Goal: Task Accomplishment & Management: Complete application form

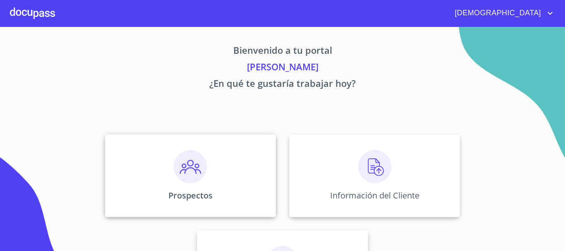
click at [193, 160] on img at bounding box center [190, 166] width 33 height 33
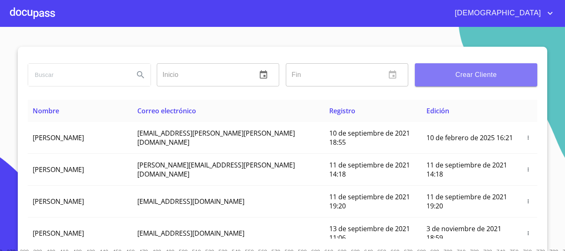
click at [488, 68] on button "Crear Cliente" at bounding box center [476, 74] width 122 height 23
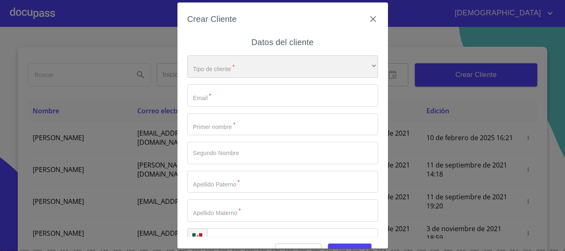
click at [265, 71] on div "​" at bounding box center [282, 66] width 191 height 22
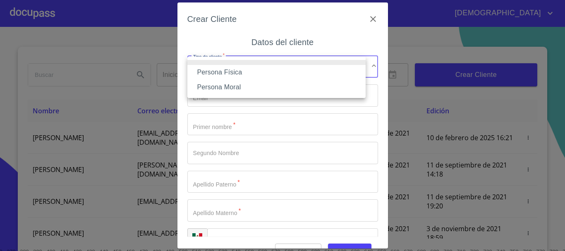
drag, startPoint x: 229, startPoint y: 76, endPoint x: 234, endPoint y: 107, distance: 31.5
click at [229, 77] on li "Persona Física" at bounding box center [276, 72] width 178 height 15
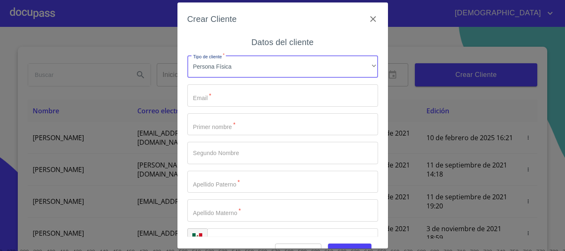
click at [239, 102] on input "Tipo de cliente   *" at bounding box center [282, 95] width 191 height 22
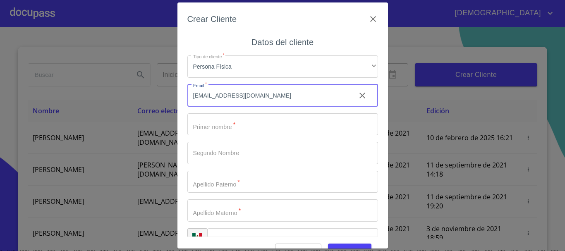
type input "[EMAIL_ADDRESS][DOMAIN_NAME]"
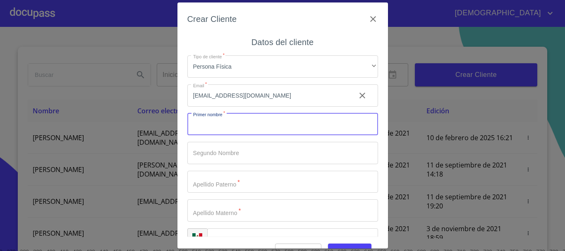
click at [238, 133] on input "Tipo de cliente   *" at bounding box center [282, 124] width 191 height 22
type input "a"
type input "[PERSON_NAME]"
click at [231, 149] on input "Tipo de cliente   *" at bounding box center [282, 153] width 191 height 22
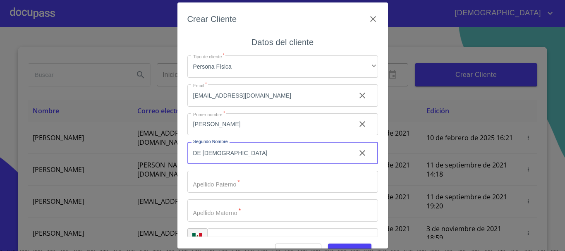
type input "DE [DEMOGRAPHIC_DATA]"
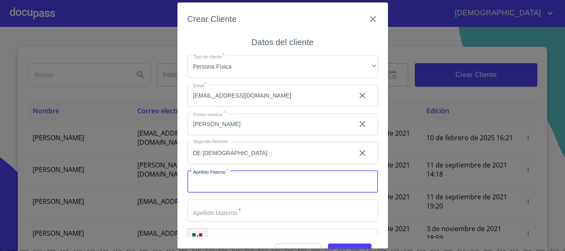
click at [237, 181] on input "Tipo de cliente   *" at bounding box center [282, 182] width 191 height 22
type input "GUERRA"
click at [211, 211] on input "Tipo de cliente   *" at bounding box center [282, 210] width 191 height 22
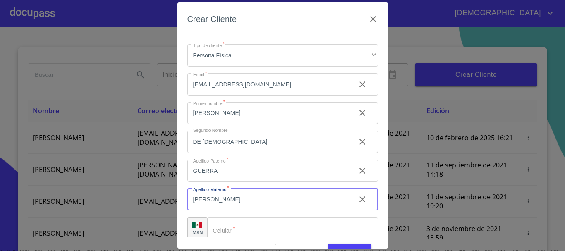
scroll to position [21, 0]
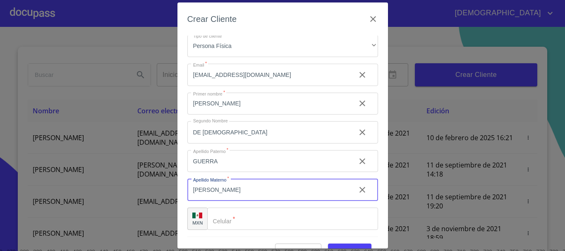
type input "[PERSON_NAME]"
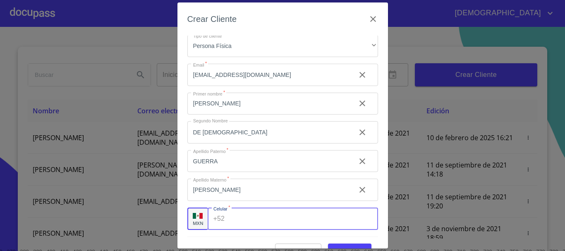
click at [240, 222] on input "Tipo de cliente   *" at bounding box center [303, 219] width 150 height 22
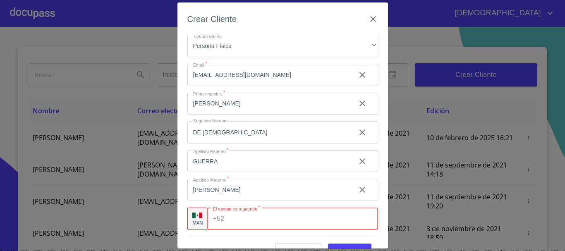
click at [241, 217] on input "Tipo de cliente   *" at bounding box center [302, 219] width 150 height 22
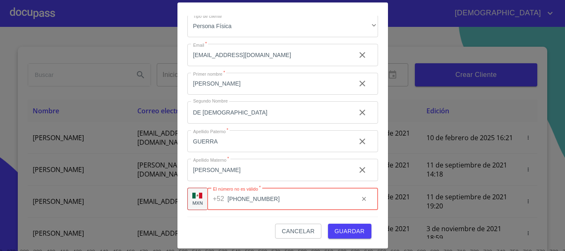
click at [268, 205] on input "[PHONE_NUMBER]" at bounding box center [289, 199] width 124 height 22
type input "[PHONE_NUMBER]"
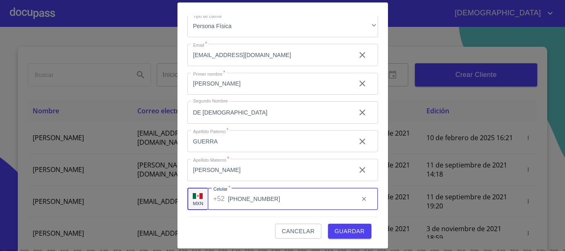
click at [356, 231] on span "Guardar" at bounding box center [350, 231] width 30 height 10
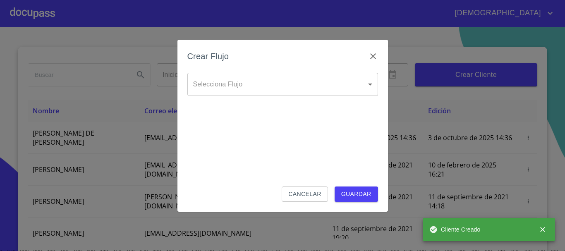
click at [274, 77] on body "[DEMOGRAPHIC_DATA][PERSON_NAME] ​ Fin ​ Crear Cliente Nombre Correo electrónico…" at bounding box center [282, 125] width 565 height 251
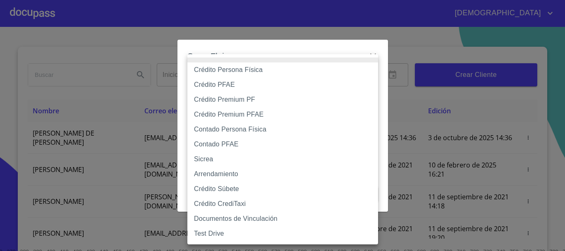
click at [261, 71] on li "Crédito Persona Física" at bounding box center [282, 69] width 191 height 15
type input "6009fb3c7d1714eb8809aa97"
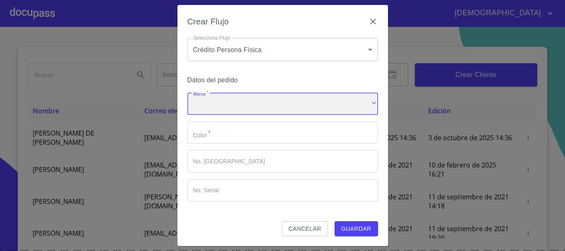
click at [240, 106] on div "​" at bounding box center [282, 104] width 191 height 22
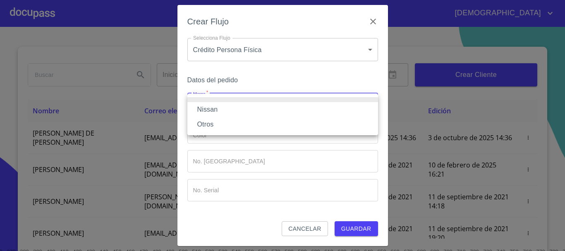
click at [232, 106] on li "Nissan" at bounding box center [282, 109] width 191 height 15
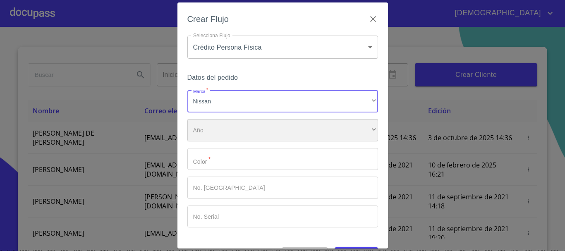
click at [235, 134] on div "​" at bounding box center [282, 130] width 191 height 22
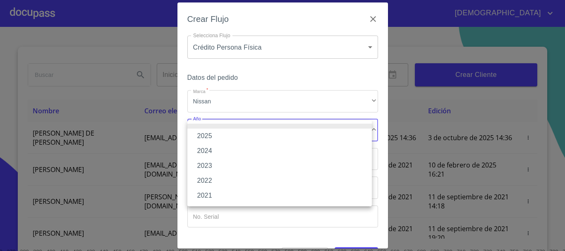
click at [235, 134] on li "2025" at bounding box center [279, 136] width 184 height 15
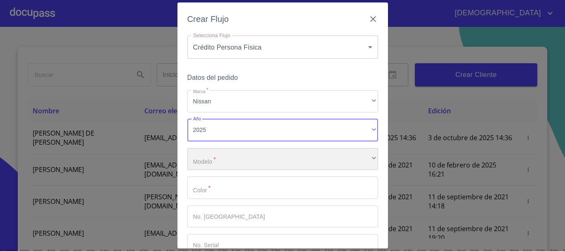
click at [211, 168] on div "​" at bounding box center [282, 159] width 191 height 22
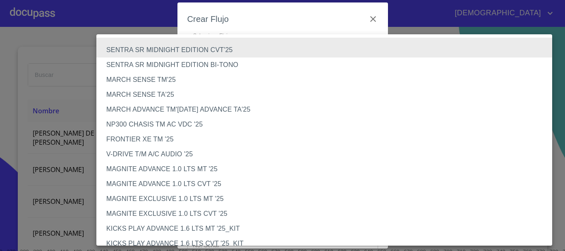
click at [211, 63] on li "SENTRA SR MIDNIGHT EDITION BI-TONO" at bounding box center [327, 64] width 462 height 15
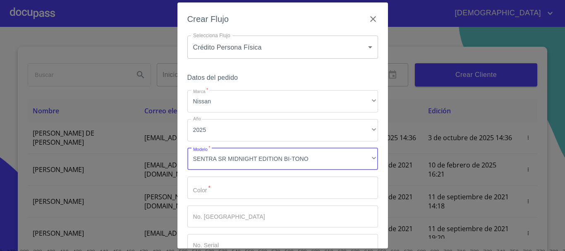
click at [241, 190] on input "Marca   *" at bounding box center [282, 188] width 191 height 22
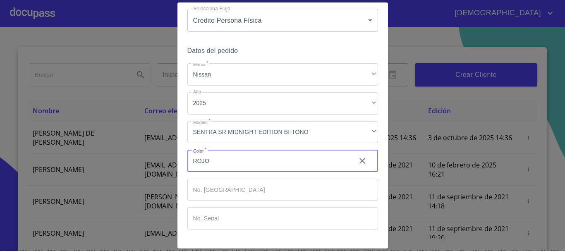
scroll to position [53, 0]
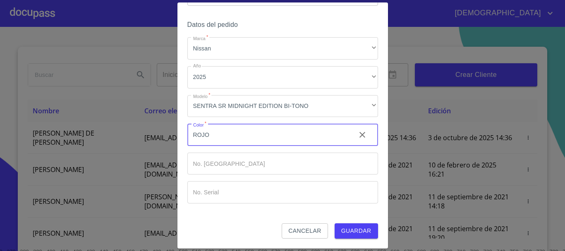
type input "ROJO"
click at [364, 232] on span "Guardar" at bounding box center [356, 231] width 30 height 10
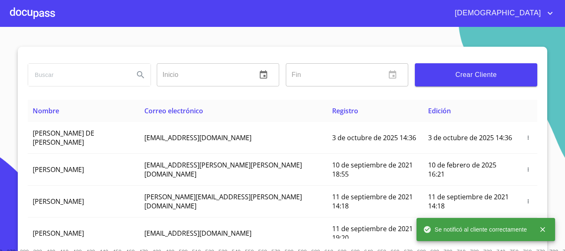
click at [31, 14] on div at bounding box center [32, 13] width 45 height 26
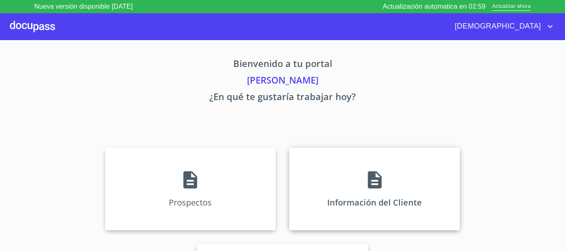
click at [368, 164] on div "Información del Cliente" at bounding box center [374, 189] width 171 height 83
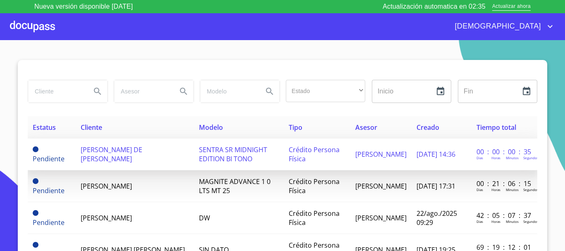
click at [171, 153] on td "[PERSON_NAME] DE [PERSON_NAME]" at bounding box center [135, 155] width 118 height 32
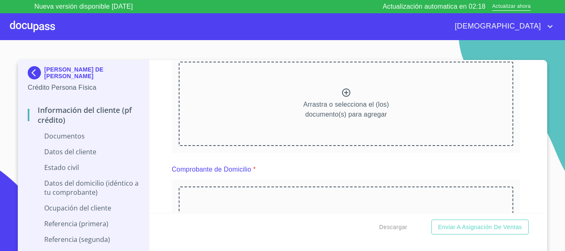
scroll to position [83, 0]
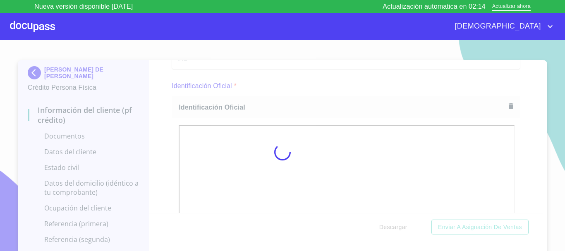
click at [543, 140] on div at bounding box center [282, 152] width 565 height 224
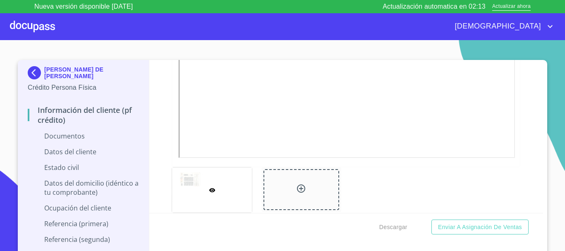
scroll to position [289, 0]
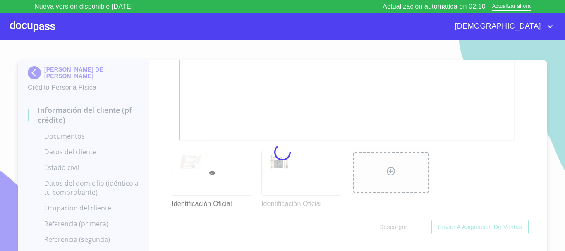
click at [164, 93] on div "Información del cliente (PF crédito) Documentos Documento de identificación.   …" at bounding box center [346, 136] width 394 height 153
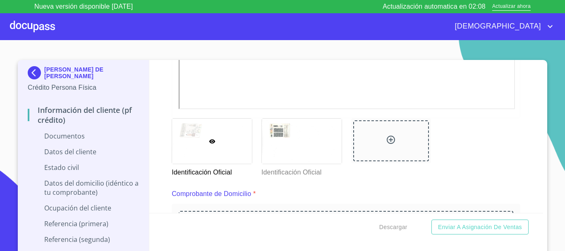
scroll to position [414, 0]
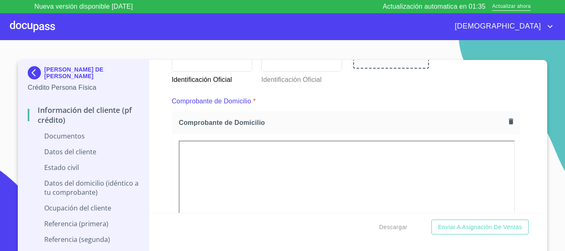
click at [160, 105] on div "Información del cliente (PF crédito) Documentos Documento de identificación.   …" at bounding box center [346, 136] width 394 height 153
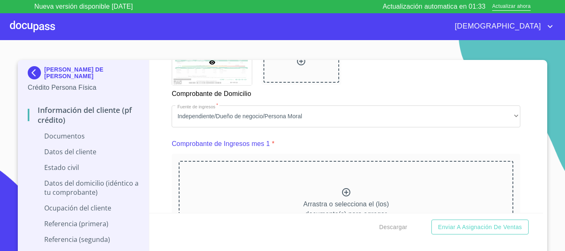
scroll to position [786, 0]
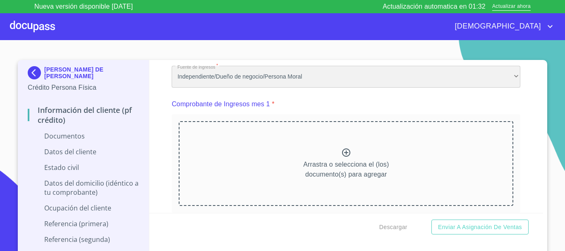
click at [309, 88] on div "Independiente/Dueño de negocio/Persona Moral" at bounding box center [346, 77] width 349 height 22
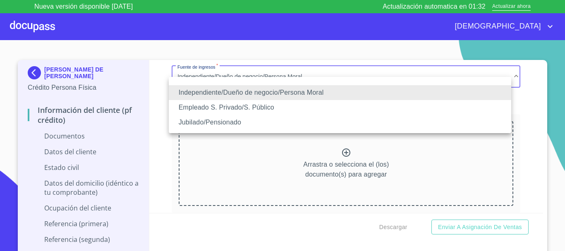
click at [237, 103] on li "Empleado S. Privado/S. Público" at bounding box center [340, 107] width 342 height 15
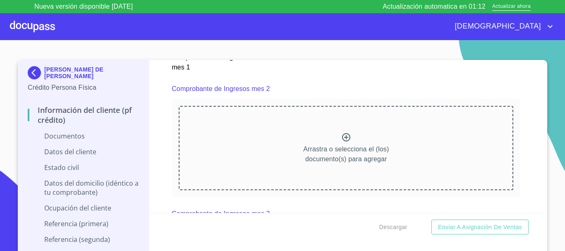
scroll to position [1158, 0]
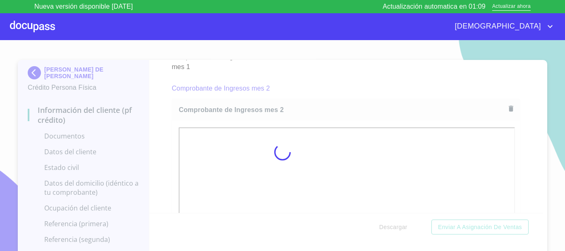
click at [549, 151] on div at bounding box center [282, 152] width 565 height 224
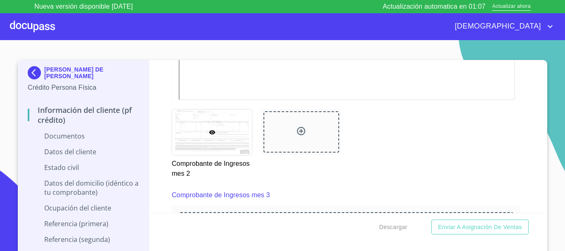
scroll to position [1530, 0]
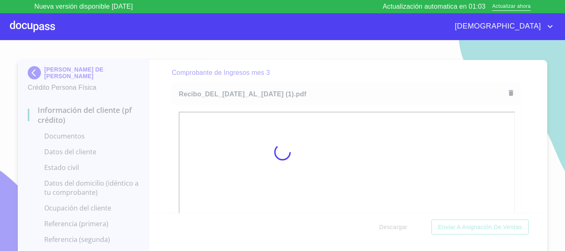
click at [167, 88] on div at bounding box center [282, 152] width 565 height 224
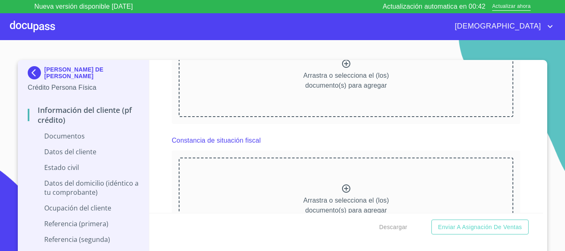
scroll to position [1861, 0]
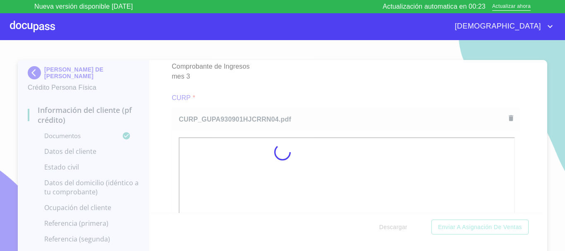
click at [136, 96] on div at bounding box center [282, 152] width 565 height 224
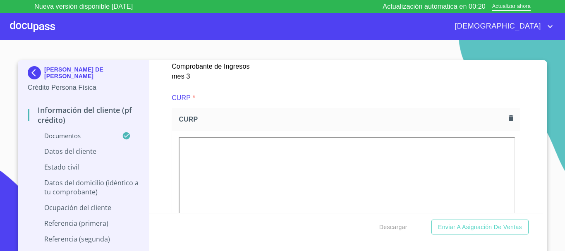
click at [528, 86] on div "Información del cliente (PF crédito) Documentos Documento de identificación.   …" at bounding box center [346, 136] width 394 height 153
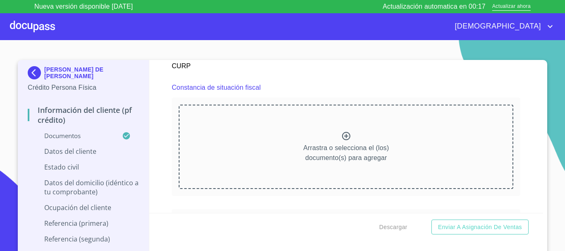
scroll to position [2192, 0]
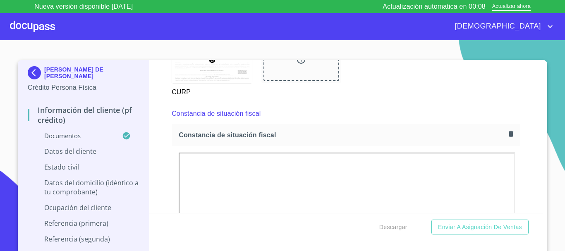
click at [153, 91] on div "Información del cliente (PF crédito) Documentos Documento de identificación.   …" at bounding box center [346, 136] width 394 height 153
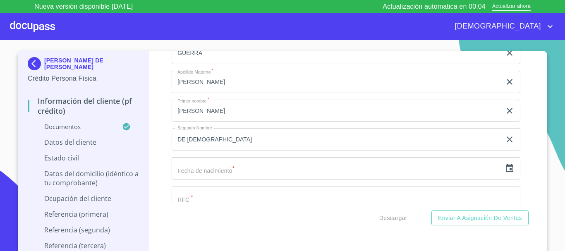
scroll to position [2688, 0]
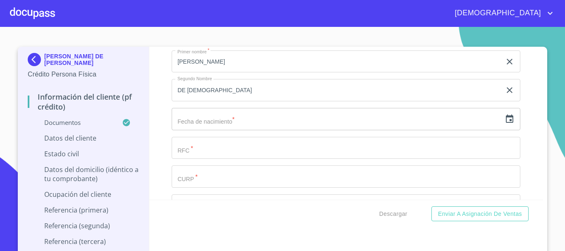
scroll to position [2688, 0]
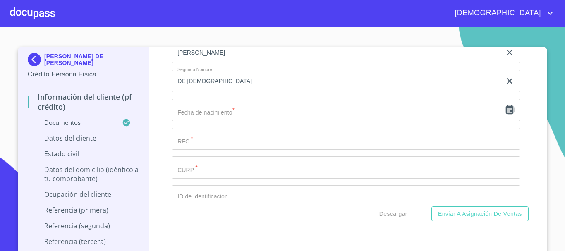
click at [505, 115] on icon "button" at bounding box center [510, 110] width 10 height 10
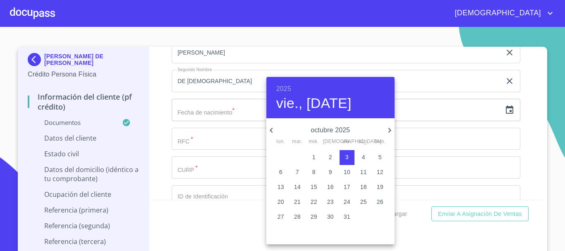
click at [281, 87] on h6 "2025" at bounding box center [283, 89] width 15 height 12
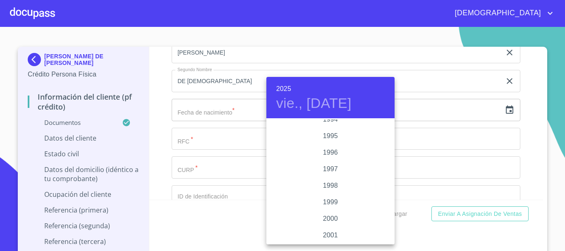
scroll to position [1108, 0]
click at [324, 144] on div "1993" at bounding box center [330, 144] width 128 height 17
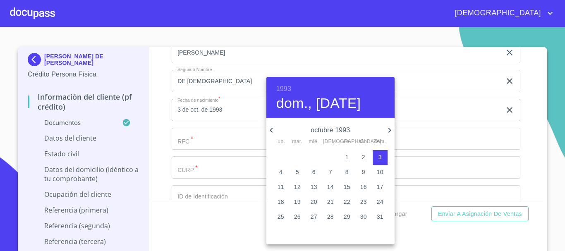
click at [271, 129] on icon "button" at bounding box center [271, 130] width 3 height 5
click at [313, 160] on p "1" at bounding box center [313, 157] width 3 height 8
type input "1 de sep. de 1993"
click at [156, 110] on div at bounding box center [282, 125] width 565 height 251
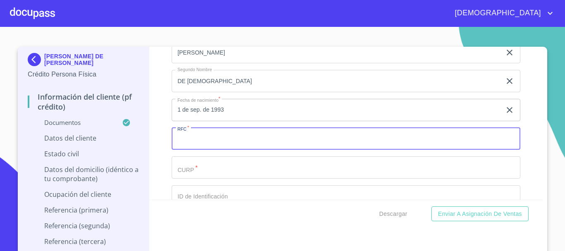
click at [208, 146] on input "Documento de identificación.   *" at bounding box center [346, 139] width 349 height 22
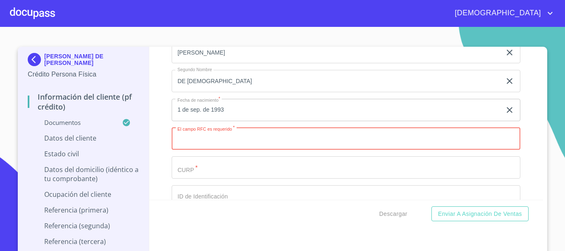
click at [221, 150] on input "Documento de identificación.   *" at bounding box center [346, 139] width 349 height 22
paste input "GUPA930901810"
type input "GUPA930901810"
click at [236, 171] on input "Documento de identificación.   *" at bounding box center [346, 167] width 349 height 22
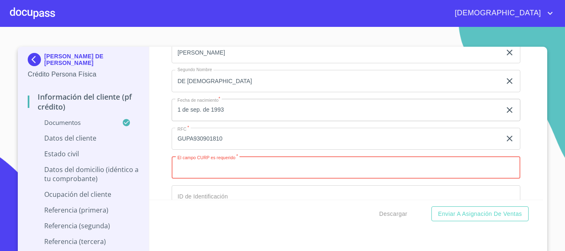
click at [219, 177] on input "Documento de identificación.   *" at bounding box center [346, 167] width 349 height 22
paste input "GUPA930901HJCRRN04"
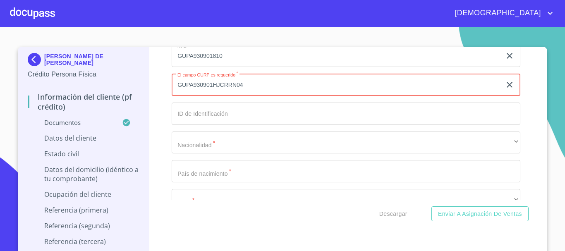
type input "GUPA930901HJCRRN04"
click at [233, 121] on input "Documento de identificación.   *" at bounding box center [346, 114] width 349 height 22
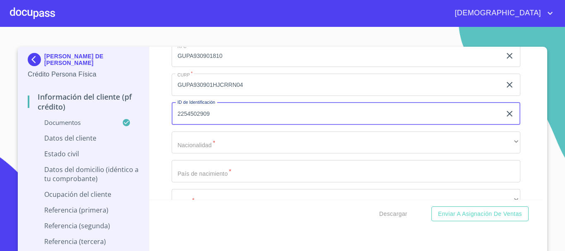
type input "2254502909"
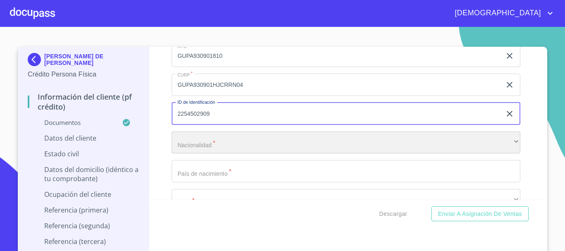
click at [243, 147] on div "​" at bounding box center [346, 143] width 349 height 22
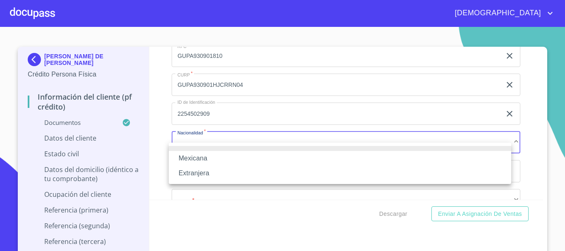
click at [222, 156] on li "Mexicana" at bounding box center [340, 158] width 342 height 15
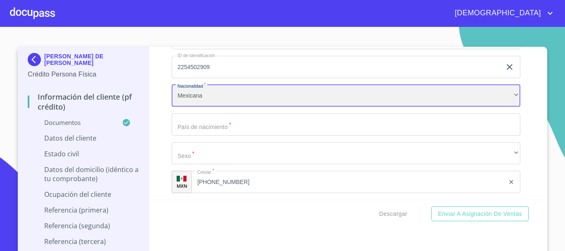
scroll to position [2854, 0]
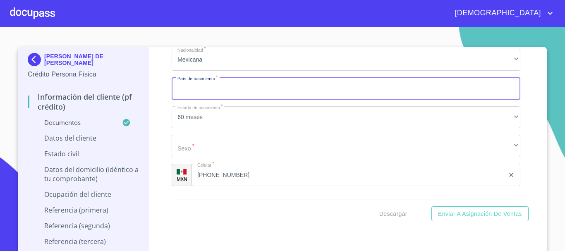
click at [230, 100] on input "Documento de identificación.   *" at bounding box center [346, 88] width 349 height 22
type input "MEXICO"
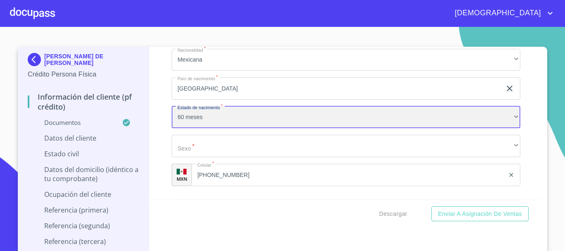
click at [179, 126] on div "60 meses" at bounding box center [346, 117] width 349 height 22
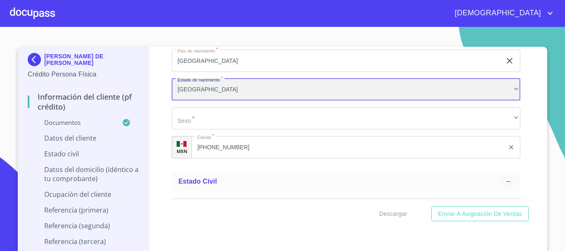
scroll to position [2895, 0]
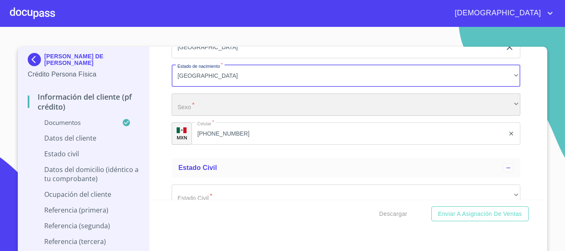
click at [207, 116] on div "​" at bounding box center [346, 104] width 349 height 22
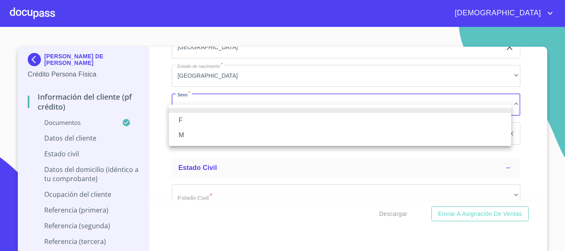
click at [193, 139] on li "M" at bounding box center [340, 135] width 342 height 15
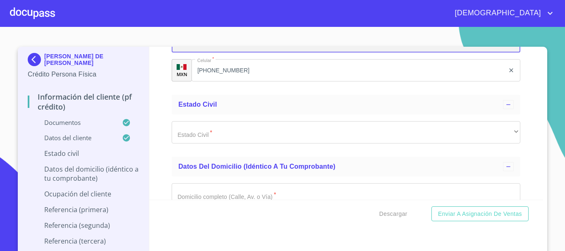
scroll to position [2978, 0]
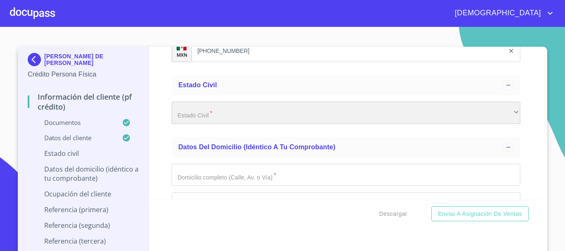
click at [202, 124] on div "​" at bounding box center [346, 113] width 349 height 22
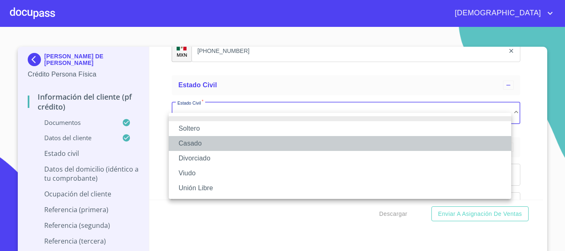
click at [202, 141] on li "Casado" at bounding box center [340, 143] width 342 height 15
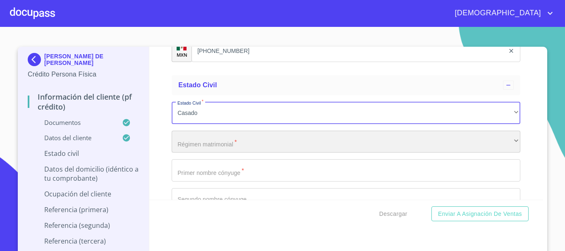
click at [190, 150] on div "​" at bounding box center [346, 142] width 349 height 22
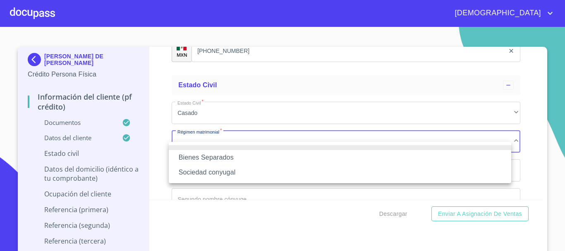
click at [220, 158] on li "Bienes Separados" at bounding box center [340, 157] width 342 height 15
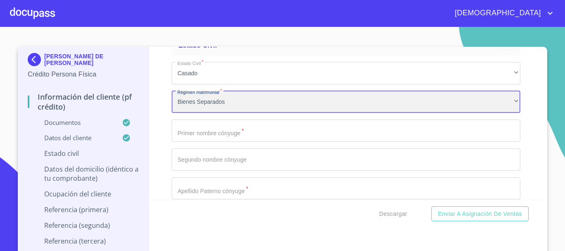
scroll to position [3060, 0]
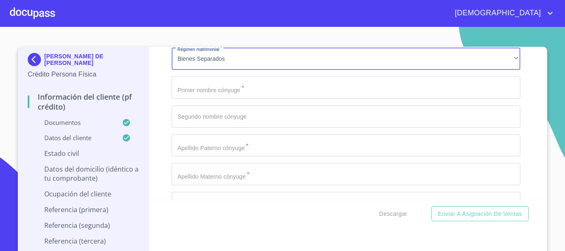
click at [215, 99] on input "Documento de identificación.   *" at bounding box center [346, 88] width 349 height 22
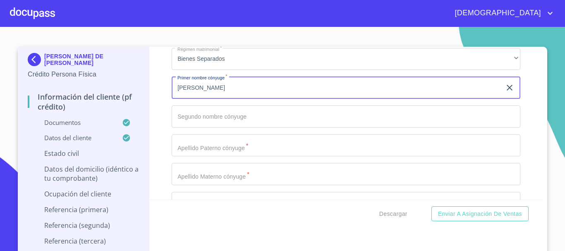
type input "MARICELA"
click at [260, 157] on input "Documento de identificación.   *" at bounding box center [346, 145] width 349 height 22
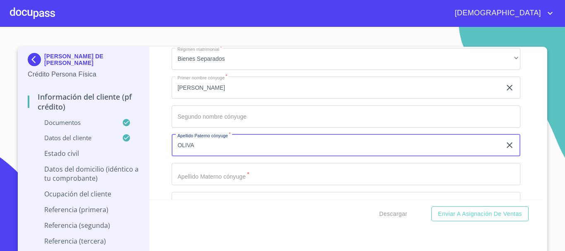
type input "OLIVA"
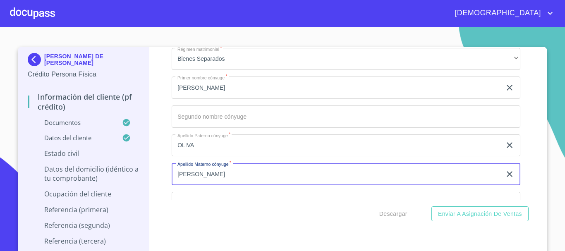
scroll to position [3102, 0]
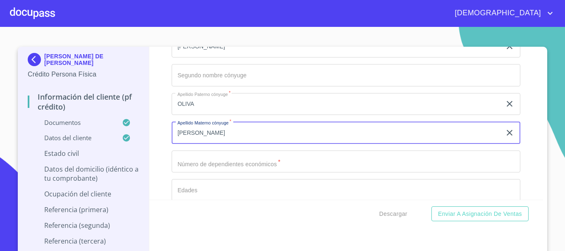
type input "ARAMBULA"
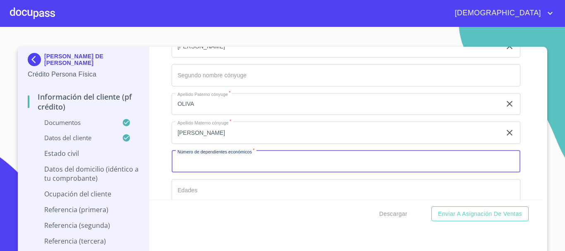
click at [255, 165] on input "Documento de identificación.   *" at bounding box center [346, 162] width 349 height 22
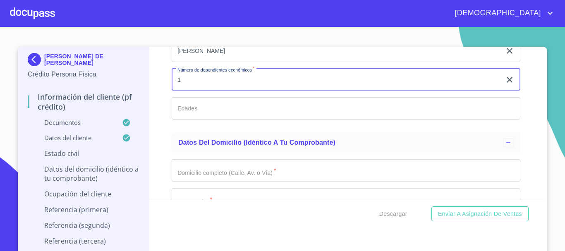
scroll to position [3184, 0]
type input "1"
click at [218, 118] on input "Documento de identificación.   *" at bounding box center [346, 107] width 349 height 22
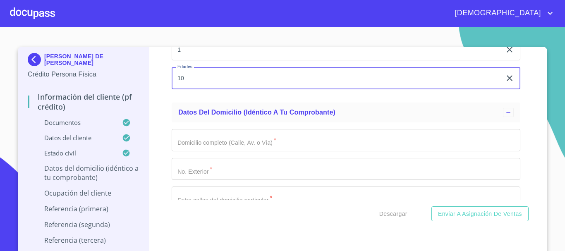
scroll to position [3226, 0]
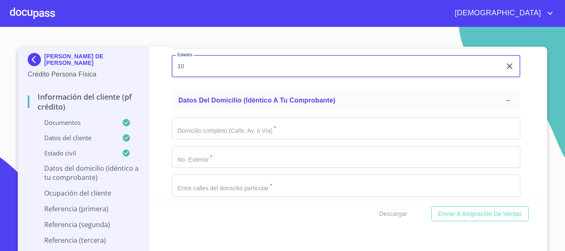
type input "10"
click at [226, 136] on input "Documento de identificación.   *" at bounding box center [346, 128] width 349 height 22
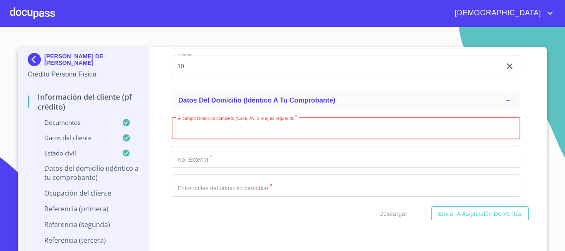
click at [194, 139] on input "Documento de identificación.   *" at bounding box center [346, 128] width 349 height 22
paste input "A6C􀀁6D4􀀟:56B􀀁"
type input "A6C􀀁6D4􀀟:56B􀀁"
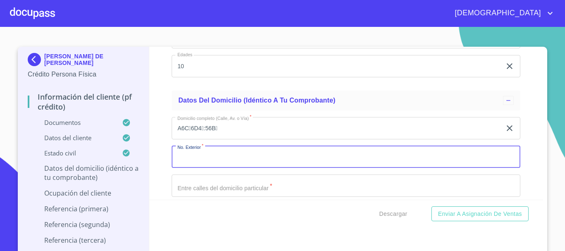
click at [218, 163] on input "Documento de identificación.   *" at bounding box center [346, 157] width 349 height 22
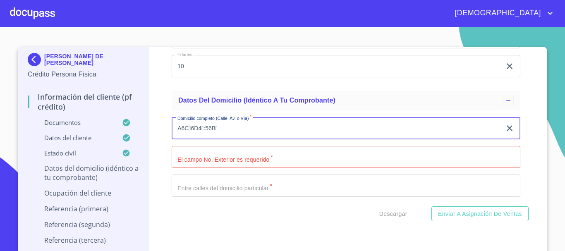
drag, startPoint x: 222, startPoint y: 136, endPoint x: 106, endPoint y: 136, distance: 116.6
click at [107, 136] on div "ANTONIO DE JESUS GUERRA PEREZ Crédito Persona Física Información del cliente (P…" at bounding box center [280, 153] width 525 height 213
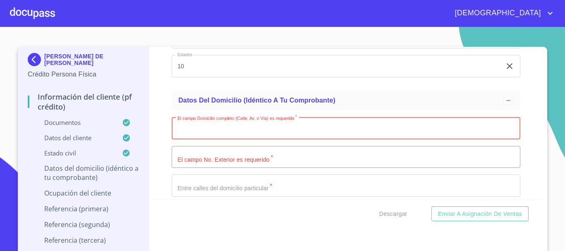
click at [193, 139] on input "Documento de identificación.   *" at bounding box center [346, 128] width 349 height 22
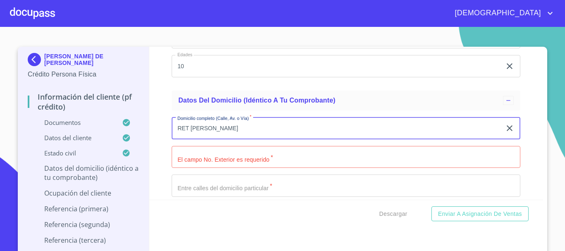
type input "RET EUCLIDES"
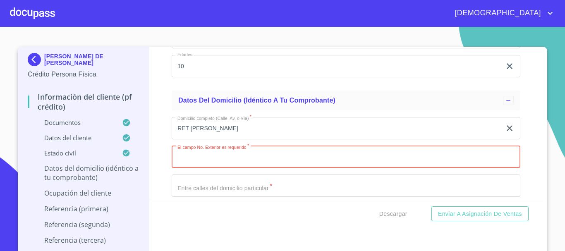
click at [215, 165] on input "Documento de identificación.   *" at bounding box center [346, 157] width 349 height 22
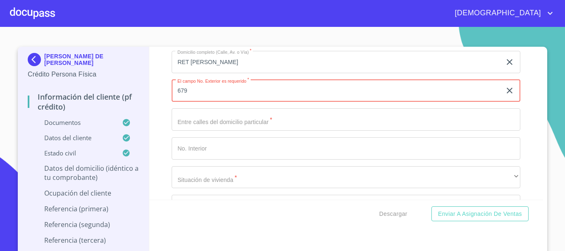
scroll to position [3309, 0]
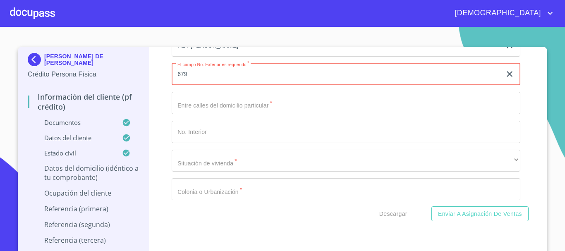
type input "679"
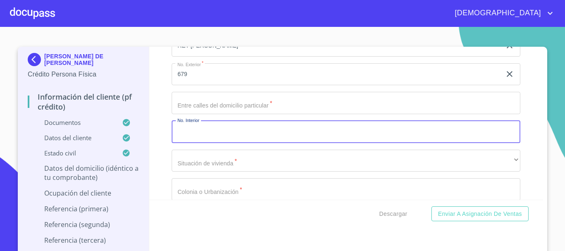
click at [220, 137] on input "Documento de identificación.   *" at bounding box center [346, 132] width 349 height 22
type input "31"
click at [206, 113] on input "Documento de identificación.   *" at bounding box center [346, 103] width 349 height 22
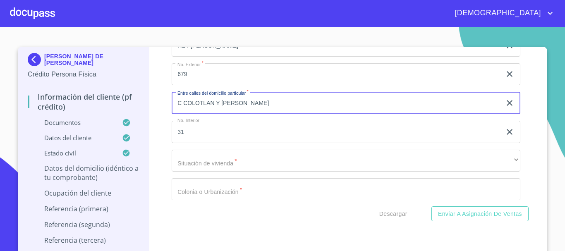
type input "C COLOTLAN Y GABRIEL GUERRA"
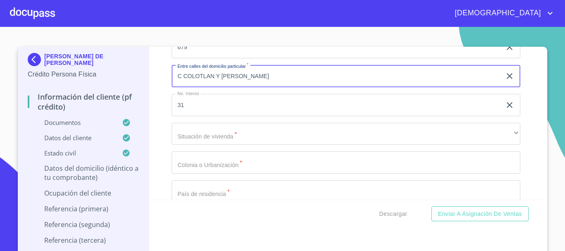
scroll to position [3350, 0]
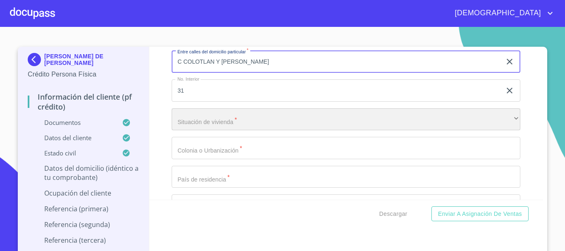
click at [226, 131] on div "​" at bounding box center [346, 119] width 349 height 22
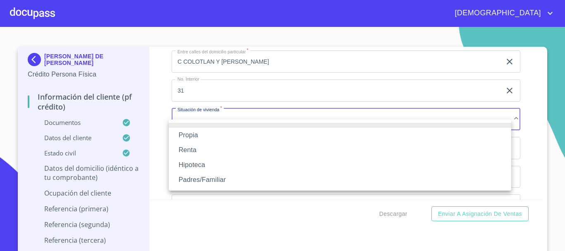
click at [212, 132] on li "Propia" at bounding box center [340, 135] width 342 height 15
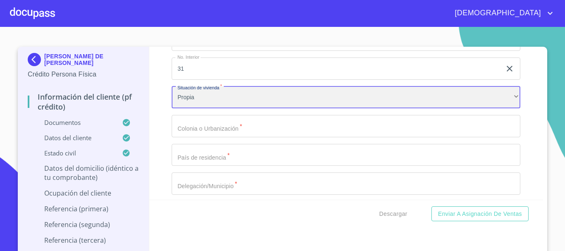
scroll to position [3391, 0]
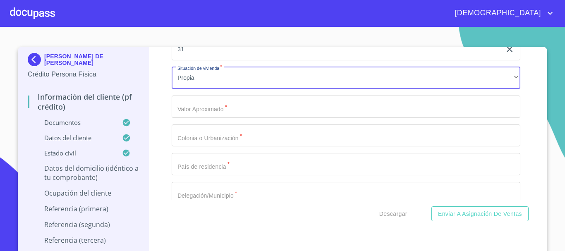
drag, startPoint x: 211, startPoint y: 120, endPoint x: 221, endPoint y: 120, distance: 9.5
click at [212, 118] on input "Documento de identificación.   *" at bounding box center [346, 107] width 349 height 22
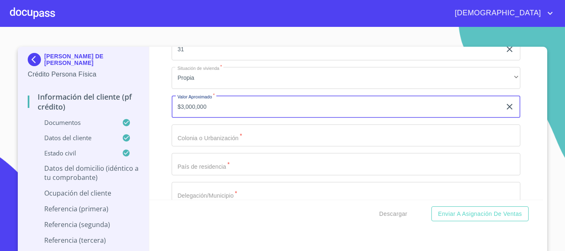
type input "$3,000,000"
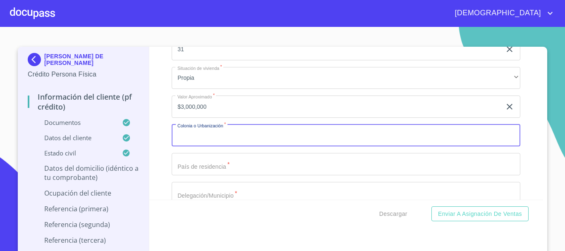
click at [231, 144] on input "Documento de identificación.   *" at bounding box center [346, 135] width 349 height 22
type input "MIRAVALLE U H FOVISSST"
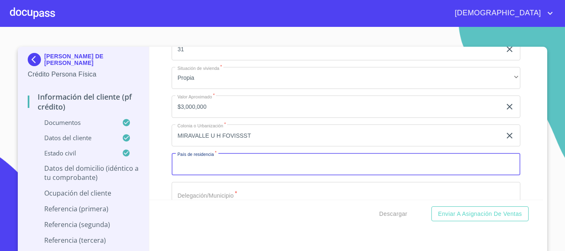
click at [227, 175] on input "Documento de identificación.   *" at bounding box center [346, 164] width 349 height 22
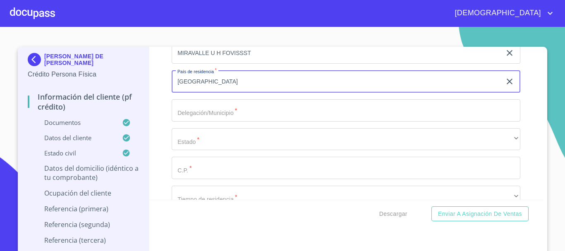
type input "MEXICO"
click at [214, 117] on input "Documento de identificación.   *" at bounding box center [346, 110] width 349 height 22
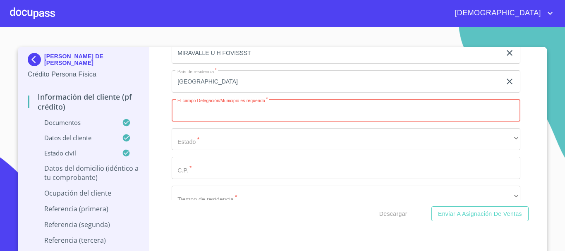
click at [200, 116] on input "Documento de identificación.   *" at bounding box center [346, 110] width 349 height 22
type input "GUADALAJARA"
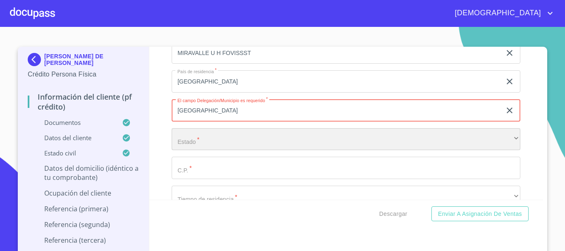
click at [185, 150] on div "​" at bounding box center [346, 139] width 349 height 22
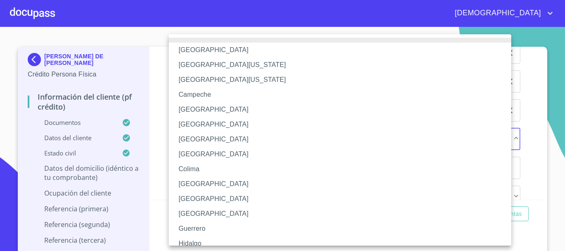
scroll to position [119, 0]
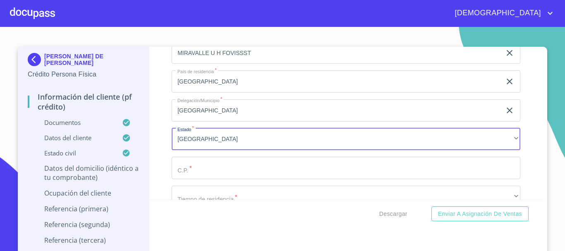
click at [183, 179] on input "Documento de identificación.   *" at bounding box center [346, 168] width 349 height 22
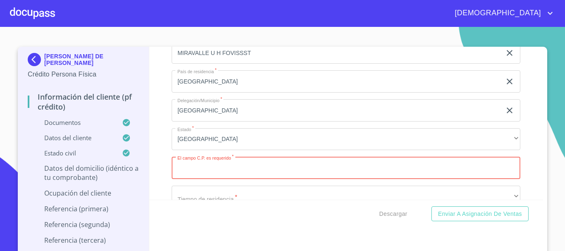
click at [224, 175] on input "Documento de identificación.   *" at bounding box center [346, 168] width 349 height 22
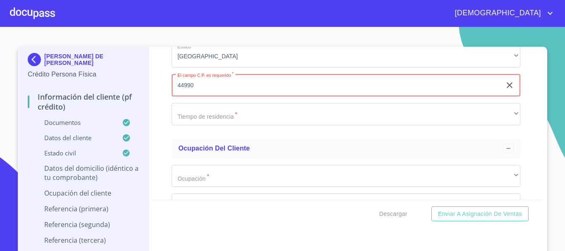
type input "44990"
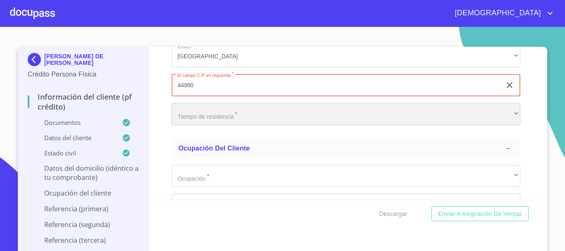
click at [206, 122] on div "​" at bounding box center [346, 114] width 349 height 22
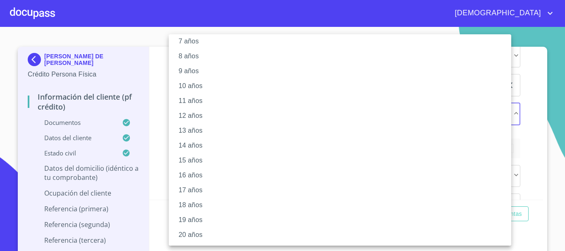
click at [210, 236] on li "20 años" at bounding box center [343, 234] width 349 height 15
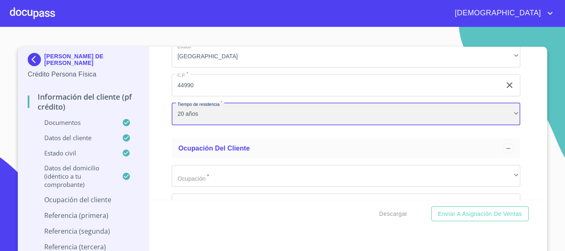
scroll to position [112, 0]
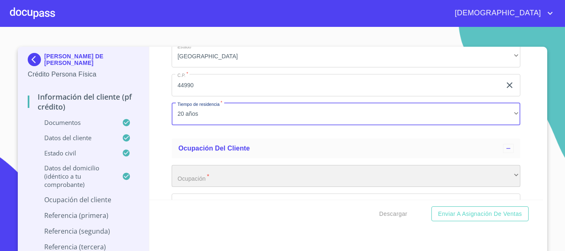
click at [223, 183] on div "​" at bounding box center [346, 176] width 349 height 22
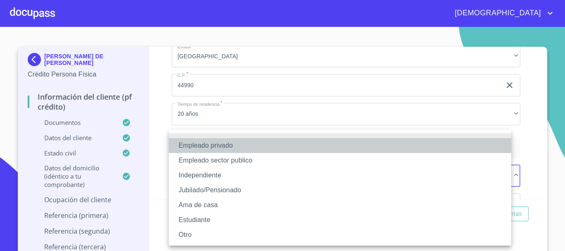
click at [230, 144] on li "Empleado privado" at bounding box center [340, 145] width 342 height 15
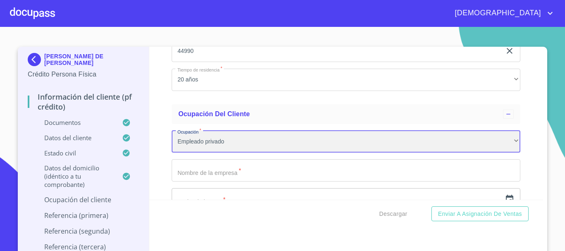
scroll to position [3639, 0]
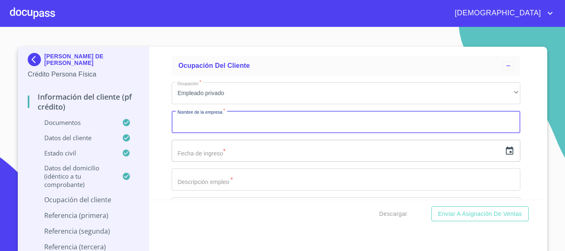
click at [233, 133] on input "Documento de identificación.   *" at bounding box center [346, 122] width 349 height 22
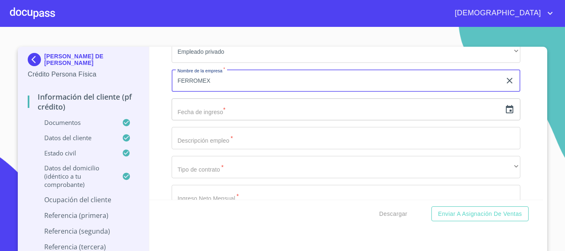
type input "FERROMEX"
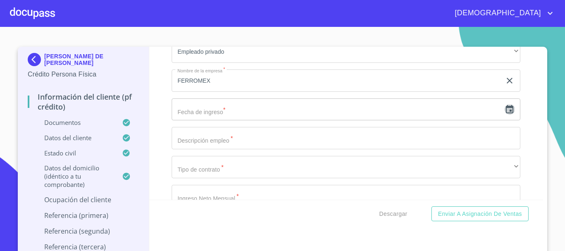
click at [506, 113] on icon "button" at bounding box center [509, 109] width 7 height 8
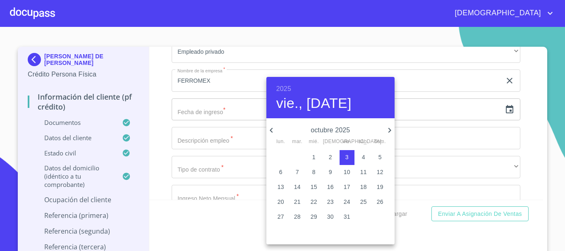
click at [286, 87] on h6 "2025" at bounding box center [283, 89] width 15 height 12
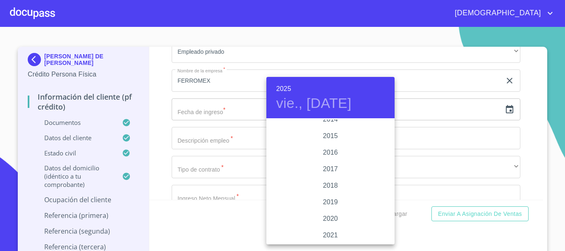
scroll to position [1439, 0]
click at [331, 160] on div "2014" at bounding box center [330, 161] width 128 height 17
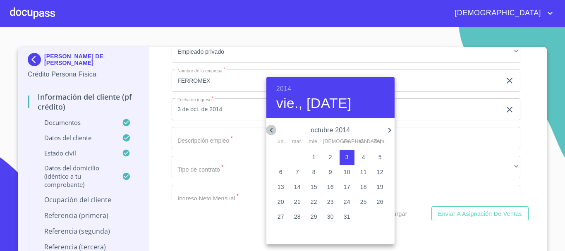
click at [268, 127] on icon "button" at bounding box center [271, 130] width 10 height 10
click at [269, 127] on icon "button" at bounding box center [271, 130] width 10 height 10
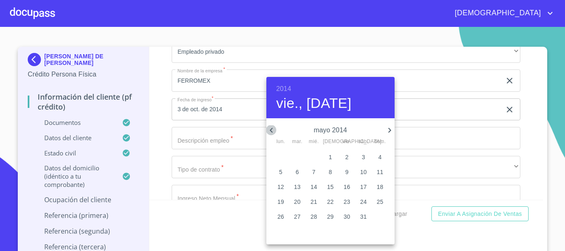
click at [269, 127] on icon "button" at bounding box center [271, 130] width 10 height 10
click at [270, 127] on icon "button" at bounding box center [271, 130] width 10 height 10
click at [328, 173] on span "6" at bounding box center [330, 172] width 15 height 8
type input "6 de feb. de 2014"
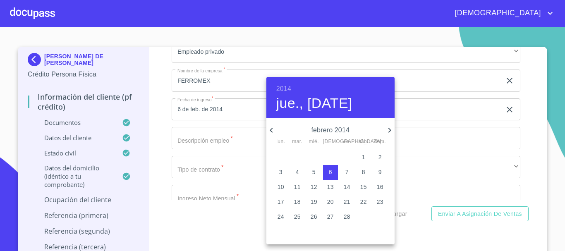
click at [160, 108] on div at bounding box center [282, 125] width 565 height 251
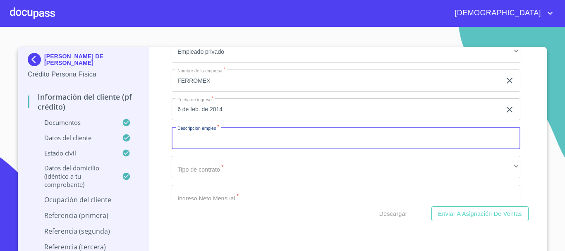
click at [234, 149] on input "Documento de identificación.   *" at bounding box center [346, 138] width 349 height 22
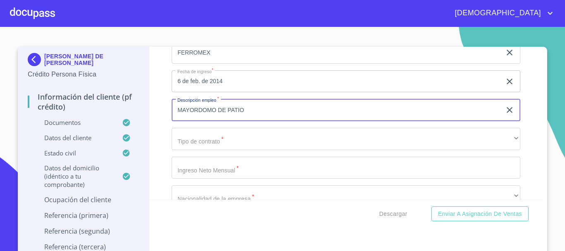
scroll to position [3722, 0]
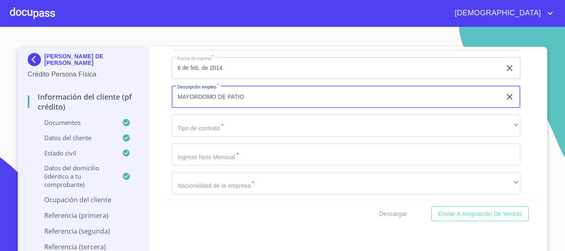
type input "MAYORDOMO DE PATIO"
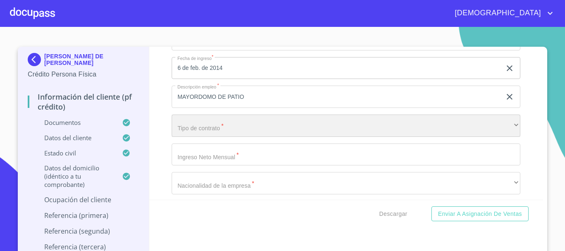
click at [217, 137] on div "​" at bounding box center [346, 126] width 349 height 22
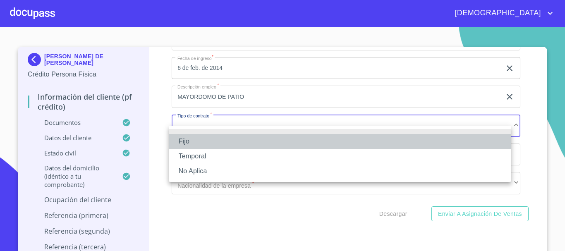
click at [216, 140] on li "Fijo" at bounding box center [340, 141] width 342 height 15
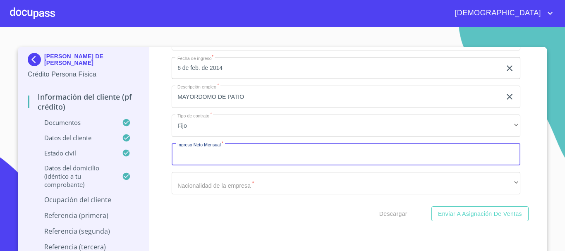
drag, startPoint x: 226, startPoint y: 160, endPoint x: 230, endPoint y: 164, distance: 5.0
click at [228, 163] on input "Documento de identificación.   *" at bounding box center [346, 155] width 349 height 22
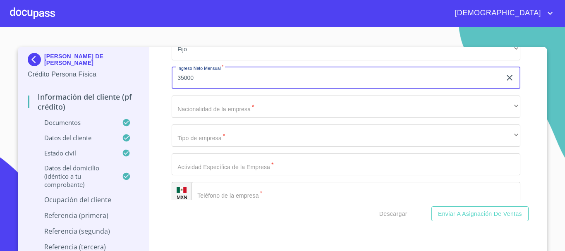
scroll to position [3805, 0]
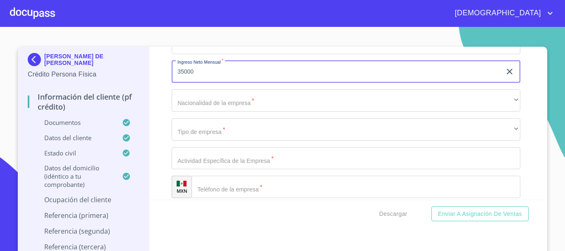
type input "35000"
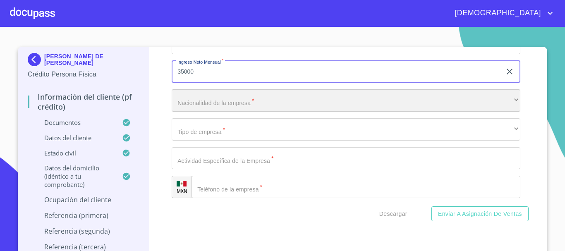
click at [212, 104] on div "​" at bounding box center [346, 100] width 349 height 22
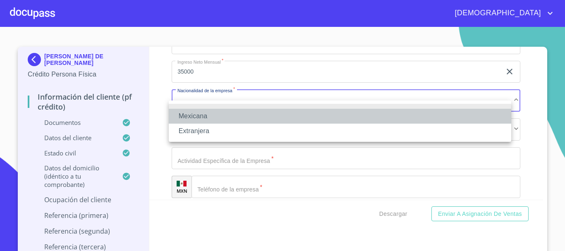
click at [212, 113] on li "Mexicana" at bounding box center [340, 116] width 342 height 15
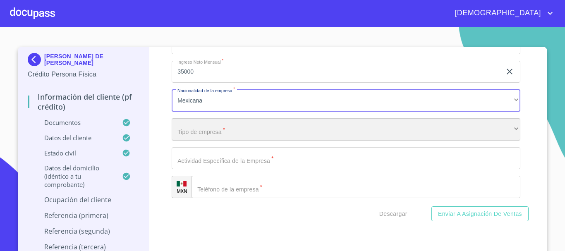
click at [231, 141] on div "​" at bounding box center [346, 129] width 349 height 22
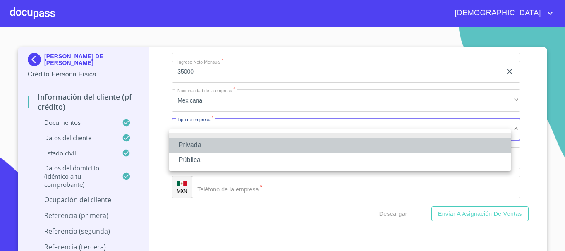
click at [221, 142] on li "Privada" at bounding box center [340, 145] width 342 height 15
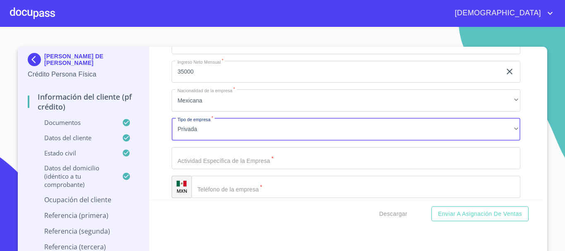
click at [231, 169] on input "Documento de identificación.   *" at bounding box center [346, 158] width 349 height 22
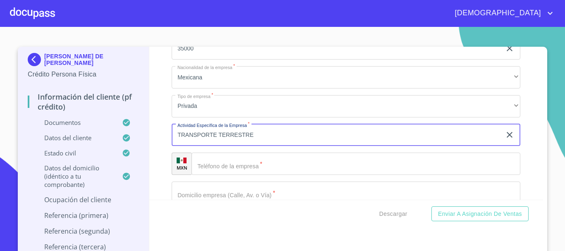
scroll to position [3888, 0]
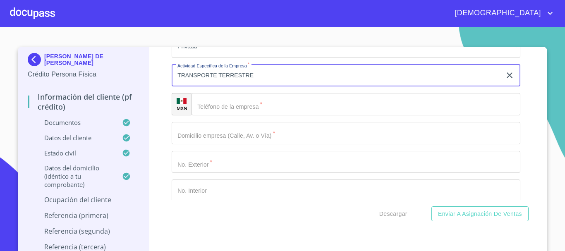
type input "TRANSPORTE TERRESTRE"
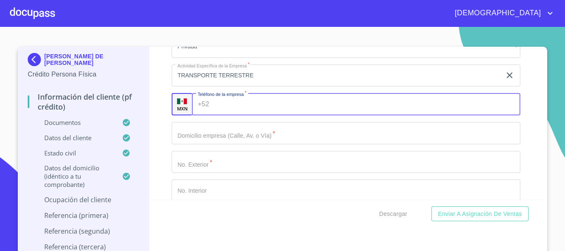
click at [222, 115] on input "Documento de identificación.   *" at bounding box center [367, 104] width 308 height 22
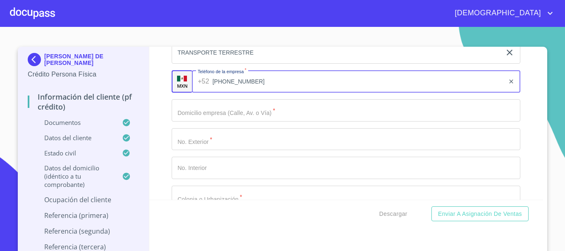
scroll to position [3929, 0]
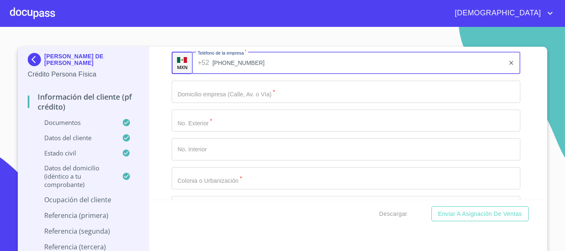
type input "(33)38372000"
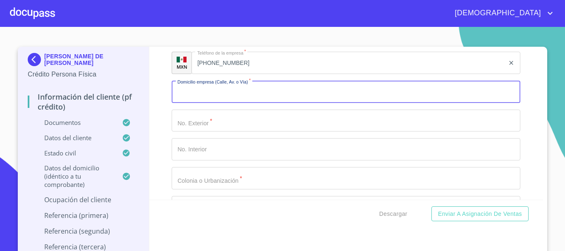
click at [224, 103] on input "Documento de identificación.   *" at bounding box center [346, 92] width 349 height 22
type input "WASHINGTON"
click at [206, 132] on input "Documento de identificación.   *" at bounding box center [346, 121] width 349 height 22
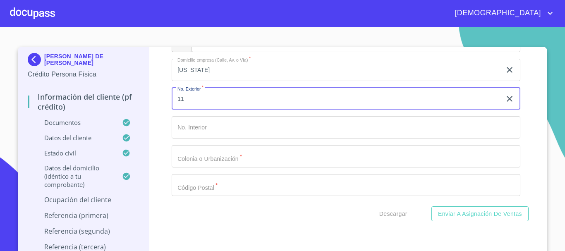
scroll to position [3970, 0]
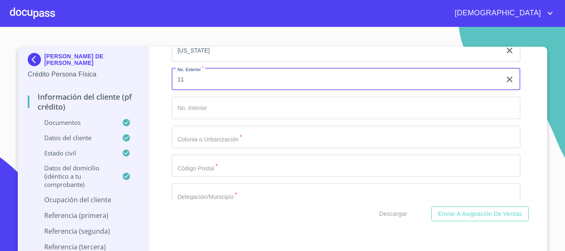
type input "11"
drag, startPoint x: 225, startPoint y: 148, endPoint x: 236, endPoint y: 152, distance: 11.5
click at [225, 148] on input "Documento de identificación.   *" at bounding box center [346, 137] width 349 height 22
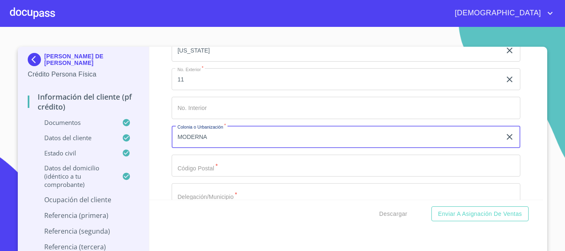
type input "MODERNA"
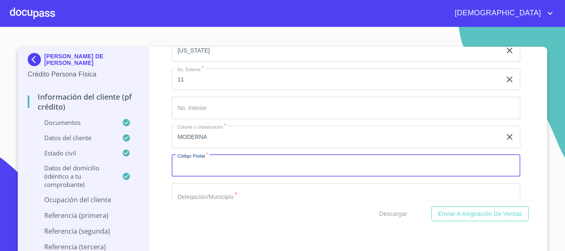
click at [244, 173] on input "Documento de identificación.   *" at bounding box center [346, 166] width 349 height 22
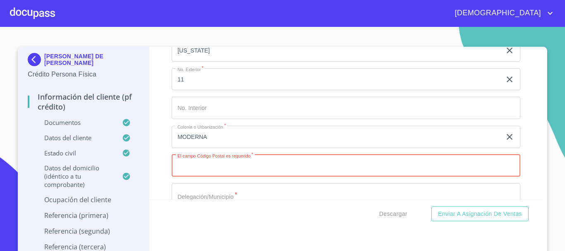
click at [219, 176] on input "Documento de identificación.   *" at bounding box center [346, 166] width 349 height 22
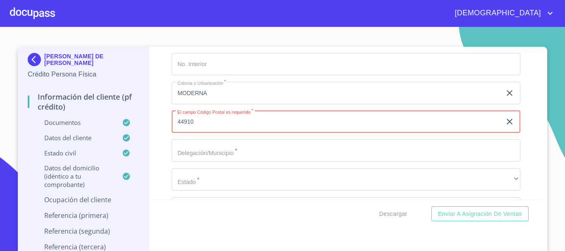
scroll to position [4053, 0]
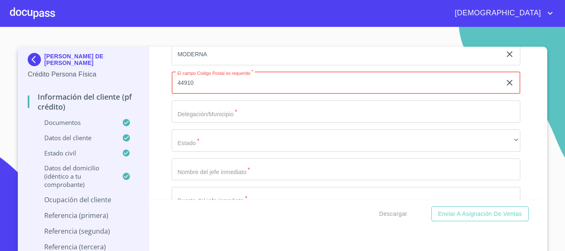
type input "44910"
drag, startPoint x: 215, startPoint y: 109, endPoint x: 215, endPoint y: 116, distance: 7.1
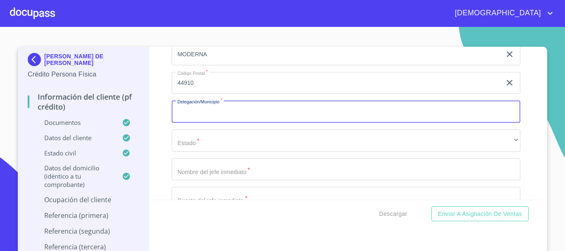
click at [216, 119] on input "Documento de identificación.   *" at bounding box center [346, 111] width 349 height 22
type input "GUADALAJARA"
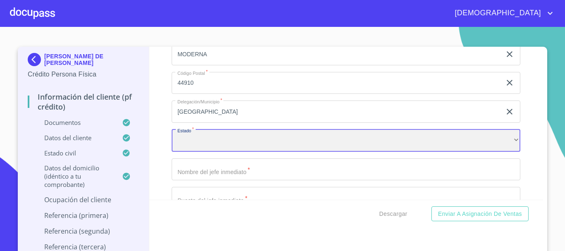
click at [232, 152] on div "​" at bounding box center [346, 140] width 349 height 22
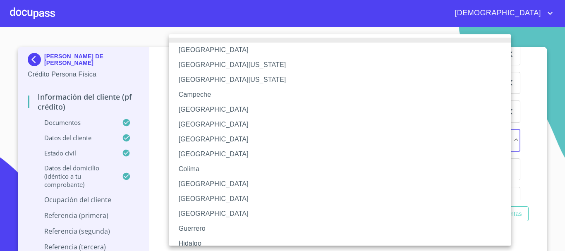
scroll to position [119, 0]
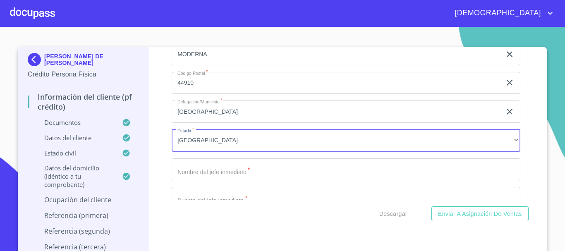
click at [218, 179] on input "Documento de identificación.   *" at bounding box center [346, 169] width 349 height 22
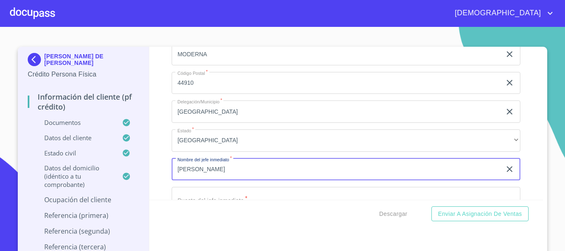
scroll to position [4094, 0]
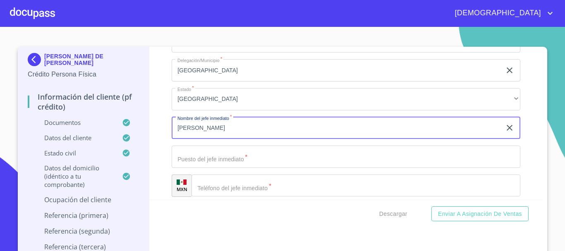
type input "GERSON REYES"
click at [198, 167] on input "Documento de identificación.   *" at bounding box center [346, 157] width 349 height 22
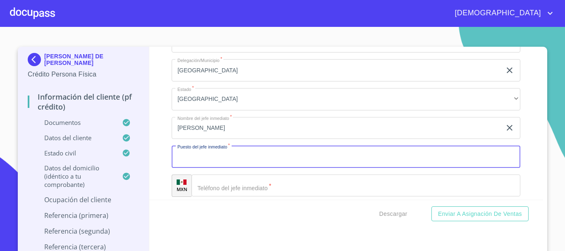
type input "D"
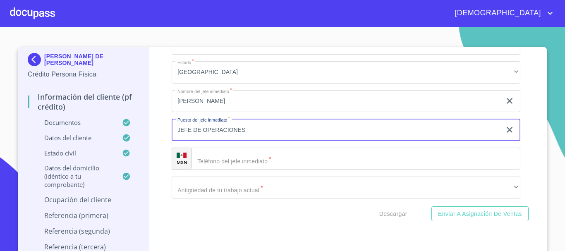
scroll to position [4136, 0]
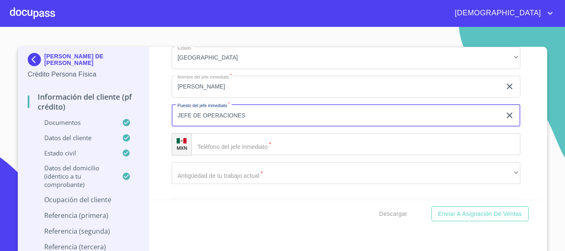
type input "JEFE DE OPERACIONES"
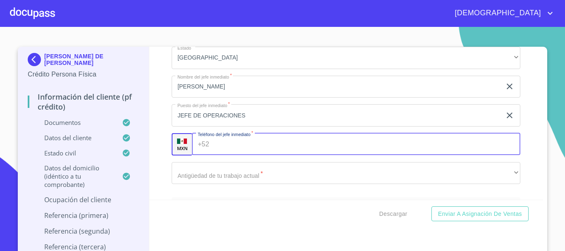
click at [249, 156] on input "Documento de identificación.   *" at bounding box center [367, 144] width 308 height 22
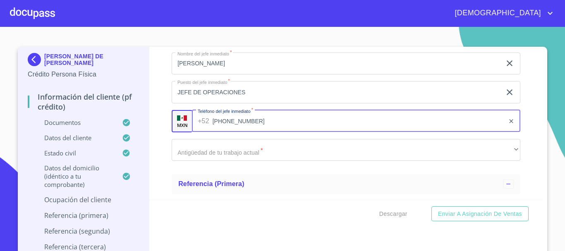
scroll to position [4177, 0]
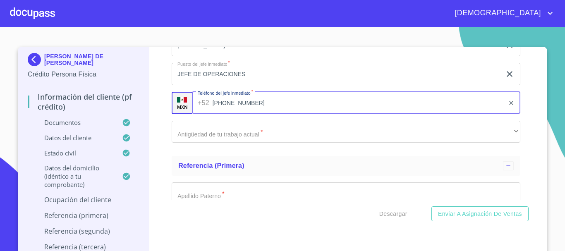
type input "(33)38372000"
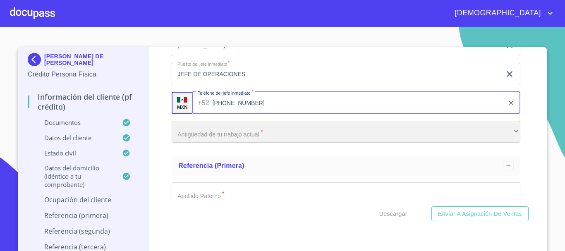
click at [242, 143] on div "​" at bounding box center [346, 132] width 349 height 22
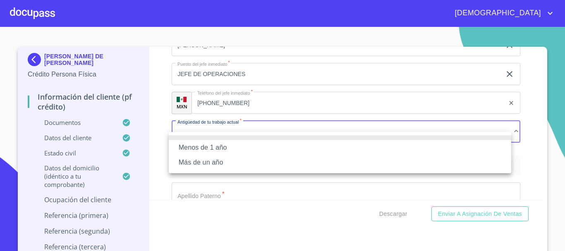
click at [220, 167] on li "Más de un año" at bounding box center [340, 162] width 342 height 15
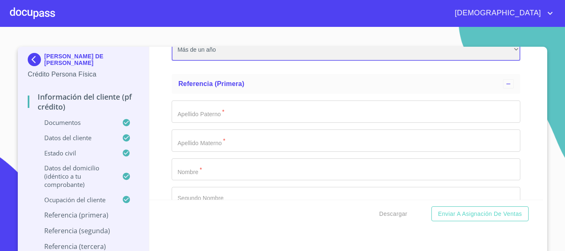
scroll to position [4260, 0]
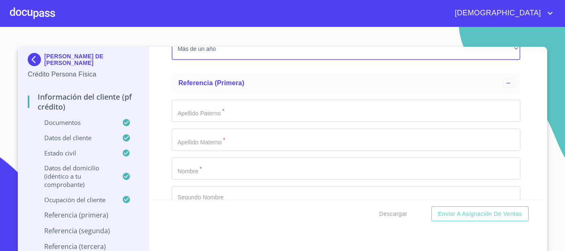
click at [209, 119] on input "Documento de identificación.   *" at bounding box center [346, 111] width 349 height 22
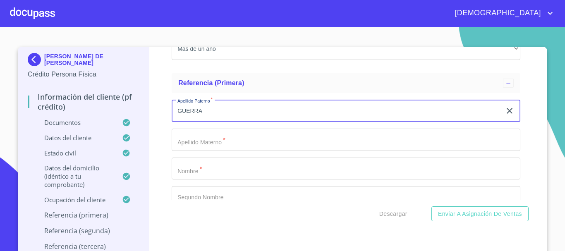
type input "GUERRA"
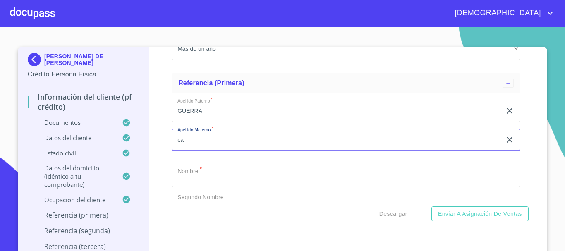
type input "c"
type input "CAMACHO"
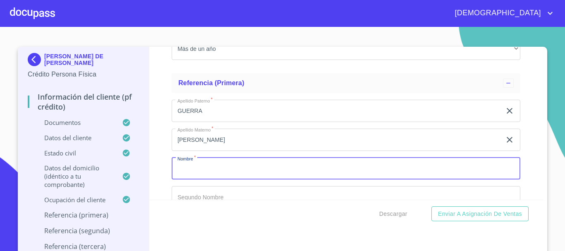
click at [202, 175] on input "Documento de identificación.   *" at bounding box center [346, 169] width 349 height 22
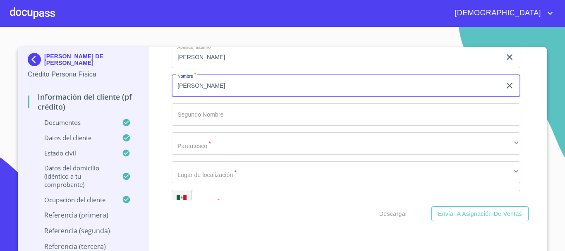
type input "[PERSON_NAME]"
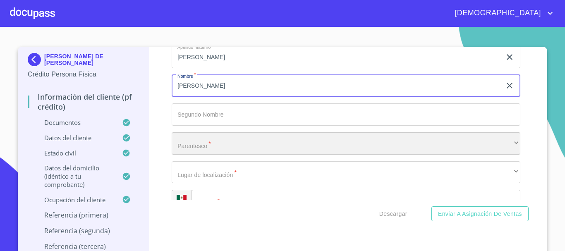
click at [235, 147] on div "​" at bounding box center [346, 143] width 349 height 22
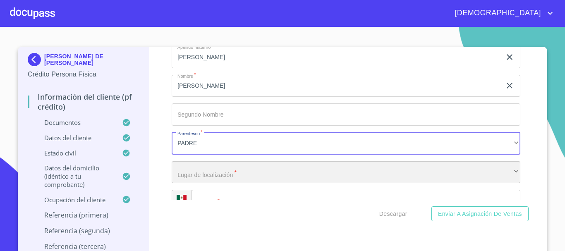
click at [210, 182] on div "​" at bounding box center [346, 172] width 349 height 22
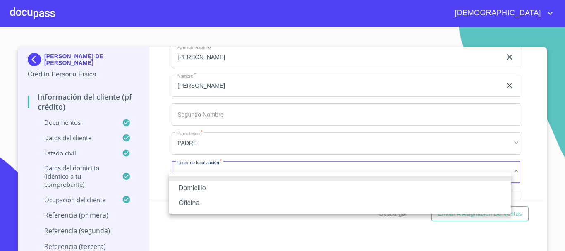
click at [211, 187] on li "Domicilio" at bounding box center [340, 188] width 342 height 15
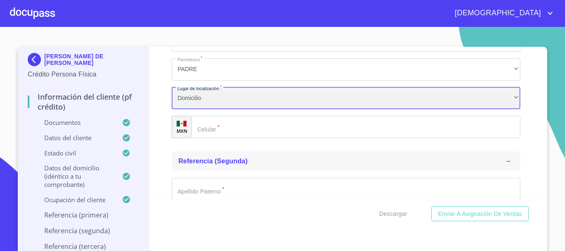
scroll to position [4425, 0]
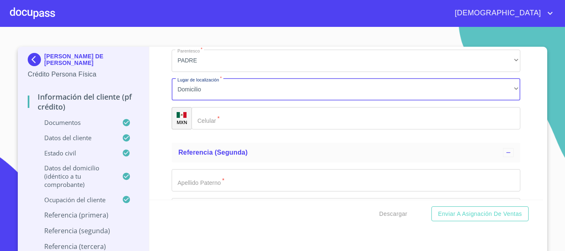
click at [217, 127] on input "Documento de identificación.   *" at bounding box center [355, 118] width 329 height 22
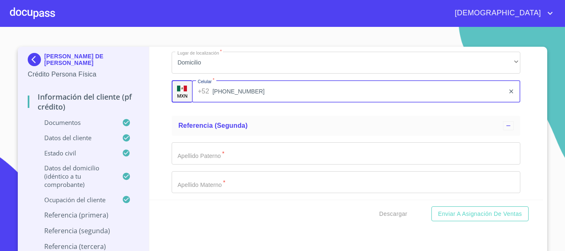
scroll to position [4467, 0]
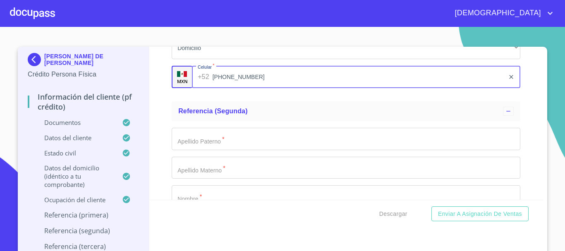
type input "(33)10479650"
click at [217, 147] on input "Documento de identificación.   *" at bounding box center [346, 139] width 349 height 22
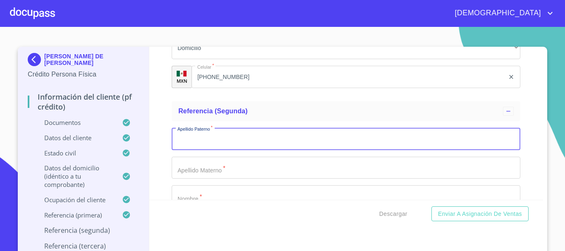
type input "H"
type input "GUERRA"
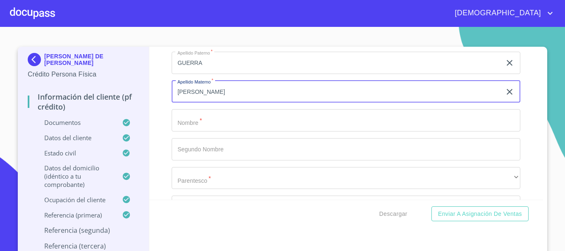
scroll to position [4549, 0]
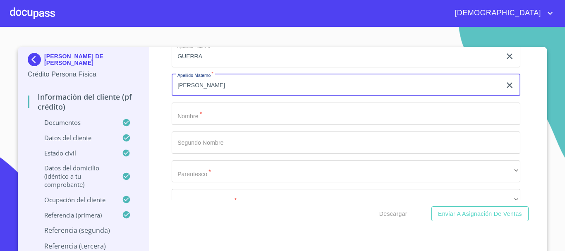
type input "[PERSON_NAME]"
click at [202, 122] on input "Documento de identificación.   *" at bounding box center [346, 114] width 349 height 22
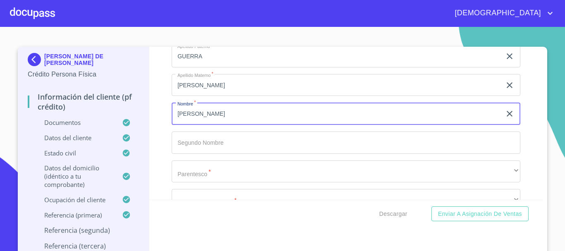
type input "ANDREA"
click at [228, 154] on input "Documento de identificación.   *" at bounding box center [346, 143] width 349 height 22
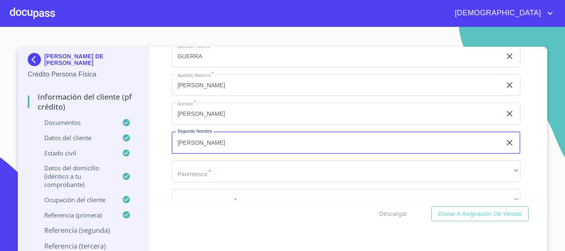
type input "ITZEL"
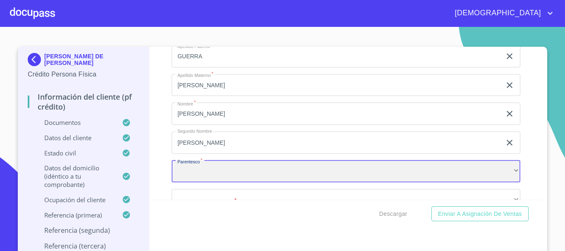
click at [219, 179] on div "​" at bounding box center [346, 171] width 349 height 22
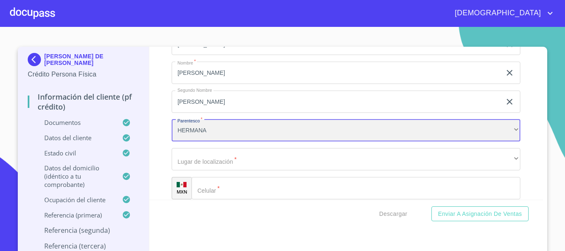
scroll to position [4591, 0]
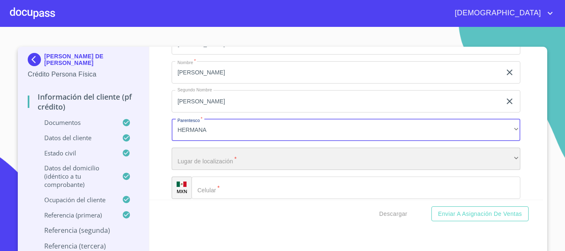
click at [214, 165] on div "​" at bounding box center [346, 159] width 349 height 22
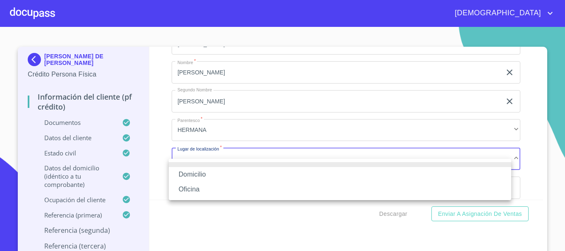
click at [212, 175] on li "Domicilio" at bounding box center [340, 174] width 342 height 15
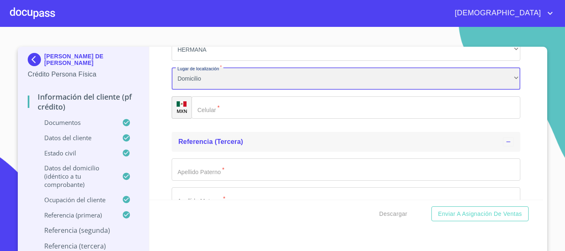
scroll to position [4673, 0]
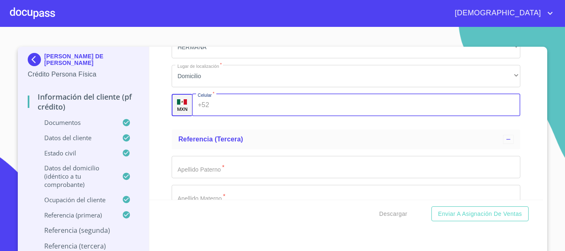
click at [226, 116] on input "Documento de identificación.   *" at bounding box center [367, 105] width 308 height 22
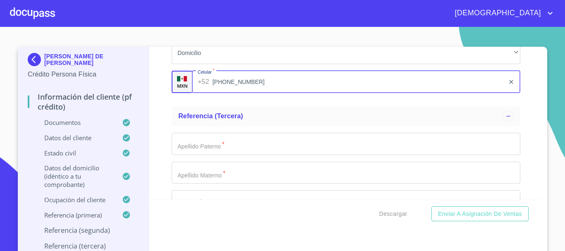
scroll to position [4715, 0]
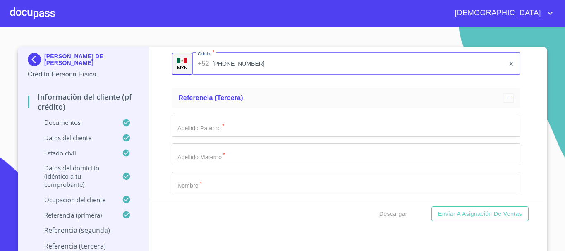
type input "(33)24963527"
click at [219, 133] on input "Documento de identificación.   *" at bounding box center [346, 126] width 349 height 22
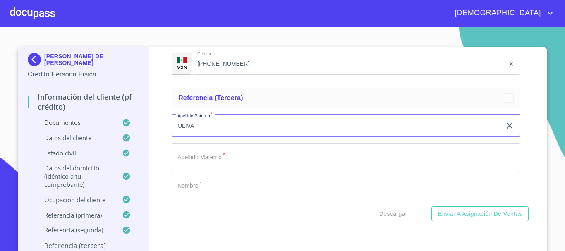
type input "OLIVA"
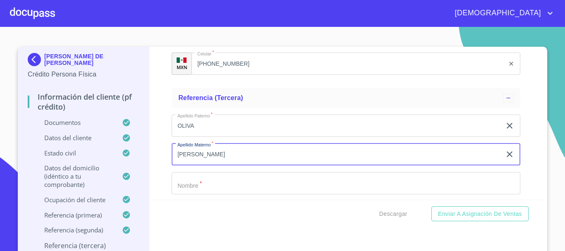
type input "ARAMBULA"
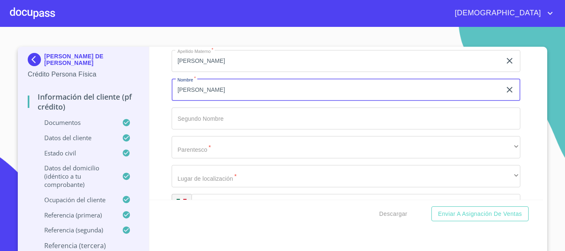
scroll to position [4843, 0]
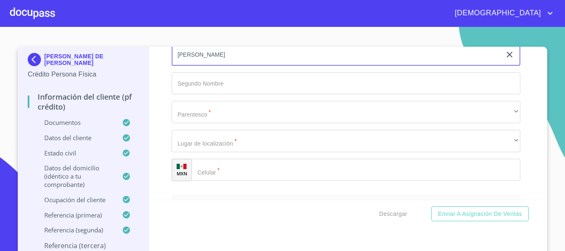
type input "MARICELA"
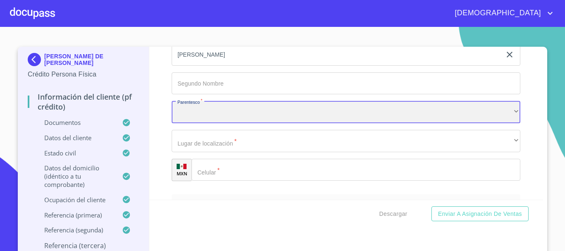
click at [235, 121] on div "​" at bounding box center [346, 112] width 349 height 22
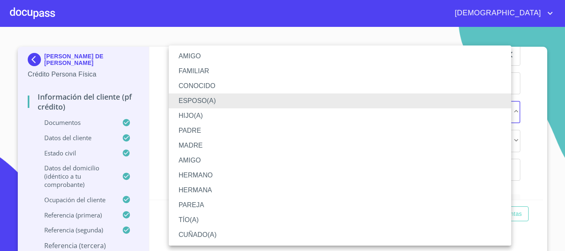
click at [222, 91] on li "CONOCIDO" at bounding box center [340, 86] width 342 height 15
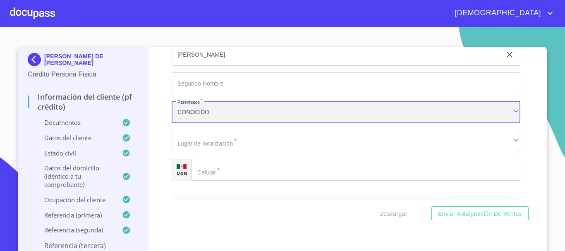
click at [208, 118] on div "CONOCIDO" at bounding box center [346, 112] width 349 height 22
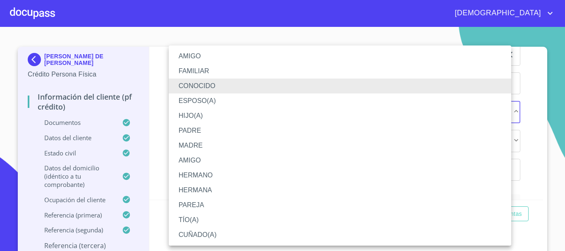
click at [210, 97] on li "ESPOSO(A)" at bounding box center [340, 100] width 342 height 15
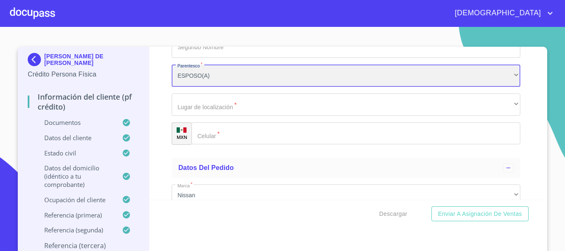
scroll to position [4926, 0]
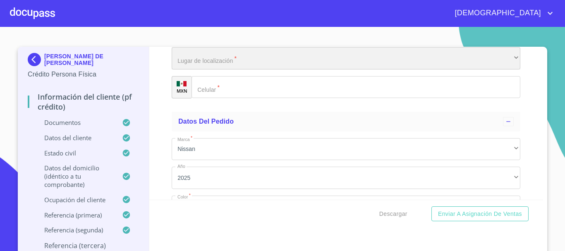
click at [230, 69] on div "​" at bounding box center [346, 58] width 349 height 22
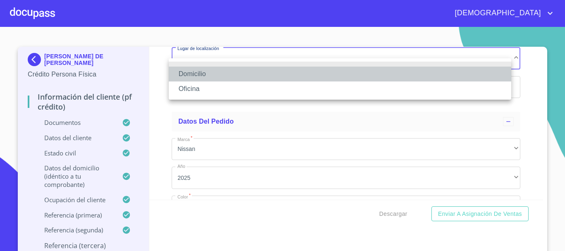
click at [215, 81] on li "Domicilio" at bounding box center [340, 74] width 342 height 15
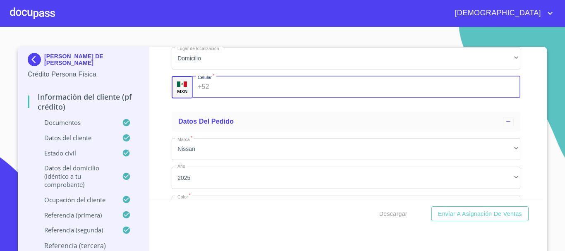
click at [219, 97] on input "Documento de identificación.   *" at bounding box center [367, 87] width 308 height 22
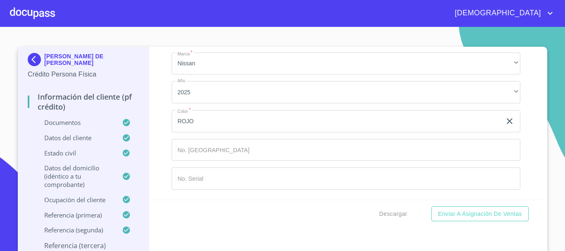
scroll to position [5022, 0]
type input "(33)25072264"
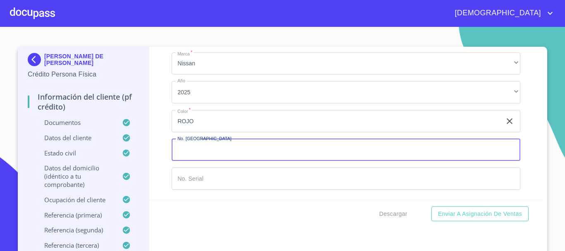
click at [230, 155] on input "Documento de identificación.   *" at bounding box center [346, 150] width 349 height 22
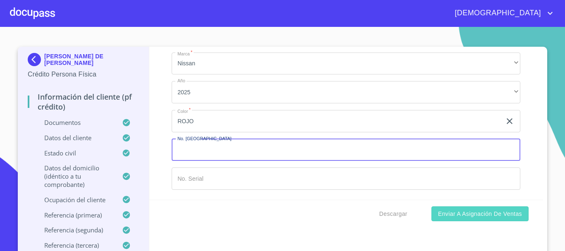
click at [484, 212] on span "Enviar a Asignación de Ventas" at bounding box center [480, 214] width 84 height 10
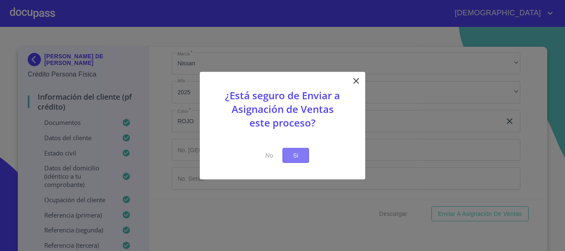
click at [300, 154] on span "Si" at bounding box center [295, 155] width 13 height 10
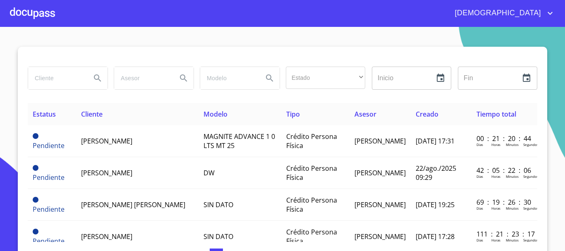
click at [42, 17] on div at bounding box center [32, 13] width 45 height 26
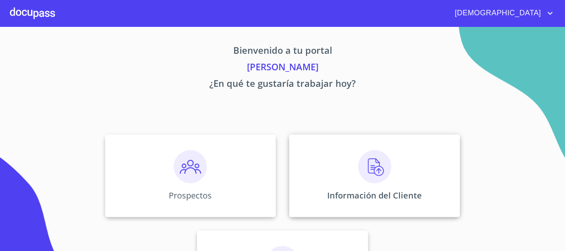
click at [365, 171] on img at bounding box center [374, 166] width 33 height 33
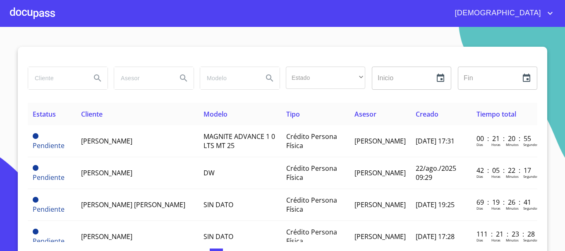
click at [61, 80] on input "search" at bounding box center [56, 78] width 56 height 22
type input "ANTONIO DE JESUS"
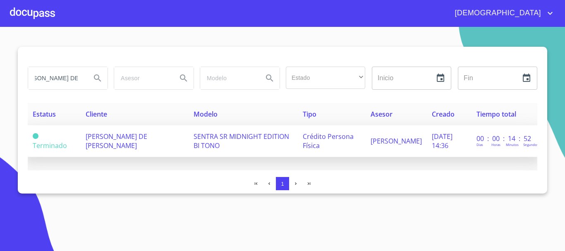
click at [194, 143] on span "SENTRA SR MIDNIGHT EDITION BI TONO" at bounding box center [242, 141] width 96 height 18
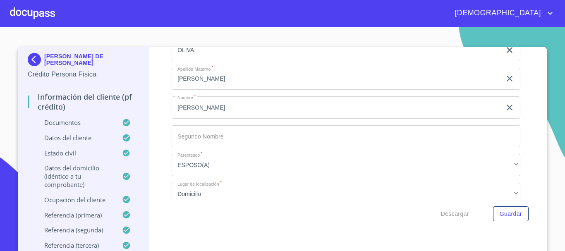
scroll to position [5022, 0]
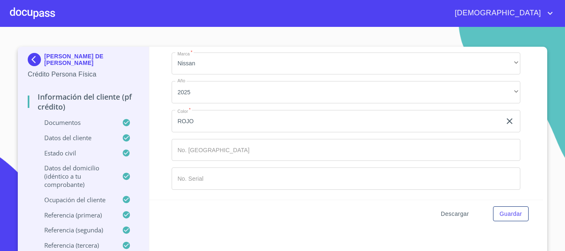
click at [447, 217] on span "Descargar" at bounding box center [455, 214] width 28 height 10
click at [35, 16] on div at bounding box center [32, 13] width 45 height 26
